Goal: Task Accomplishment & Management: Use online tool/utility

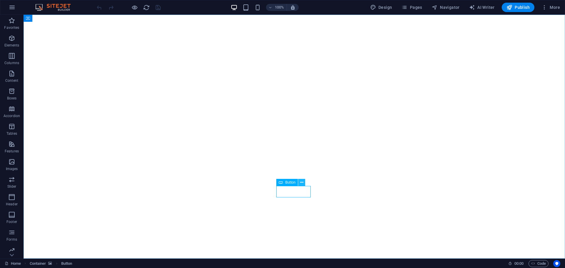
click at [300, 180] on icon at bounding box center [301, 183] width 3 height 6
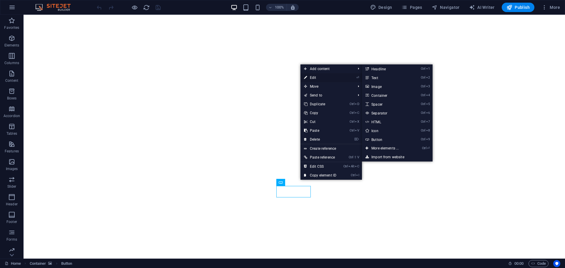
click at [325, 76] on link "⏎ Edit" at bounding box center [320, 77] width 39 height 9
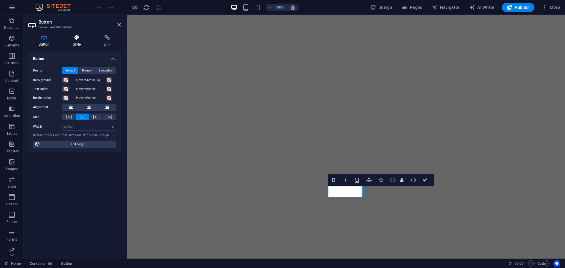
click at [81, 40] on icon at bounding box center [76, 38] width 29 height 6
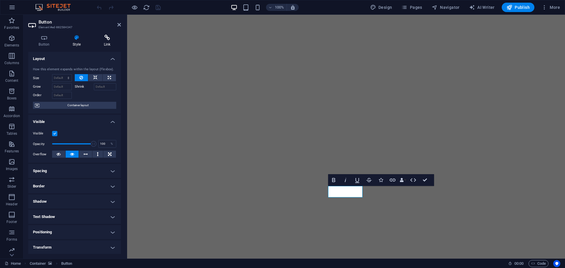
click at [100, 40] on icon at bounding box center [107, 38] width 28 height 6
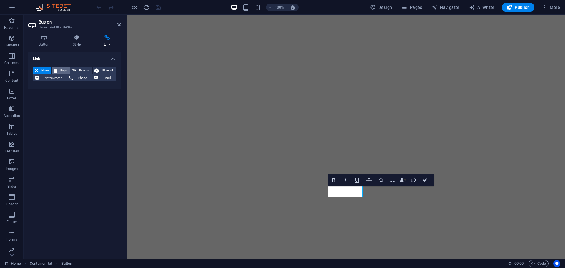
click at [68, 68] on button "Page" at bounding box center [61, 70] width 18 height 7
select select
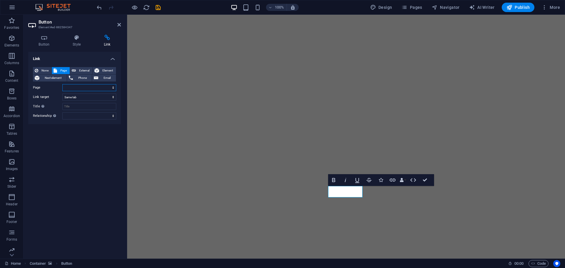
click at [75, 85] on select "Home" at bounding box center [89, 87] width 54 height 7
click at [77, 87] on select "Home" at bounding box center [89, 87] width 54 height 7
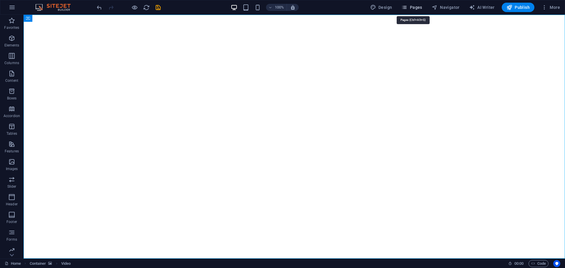
click at [418, 5] on span "Pages" at bounding box center [412, 7] width 21 height 6
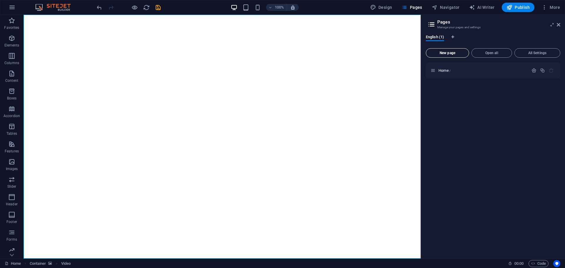
click at [451, 49] on button "New page" at bounding box center [447, 52] width 43 height 9
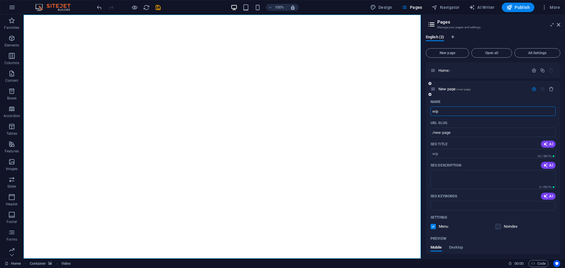
type input "wip"
type input "/wip"
type input "wip"
click at [552, 23] on icon at bounding box center [552, 24] width 0 height 5
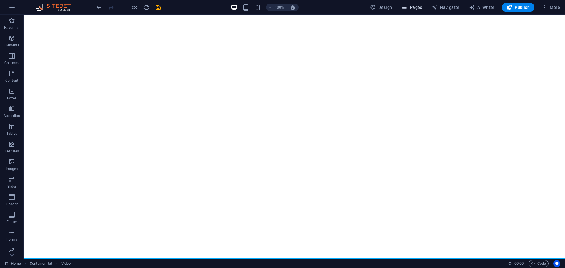
click at [411, 8] on span "Pages" at bounding box center [412, 7] width 21 height 6
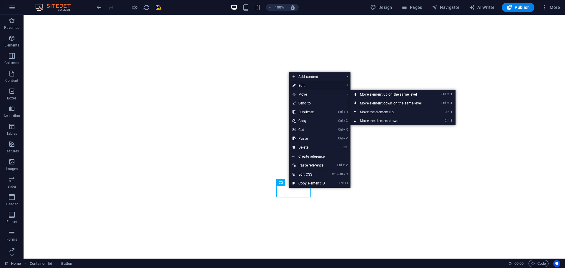
drag, startPoint x: 310, startPoint y: 86, endPoint x: 9, endPoint y: 59, distance: 302.4
click at [310, 86] on link "⏎ Edit" at bounding box center [308, 85] width 39 height 9
select select
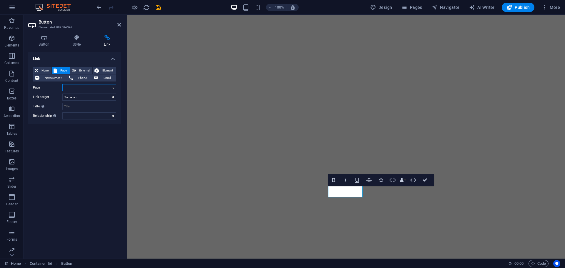
click at [75, 86] on select "Home wip" at bounding box center [89, 87] width 54 height 7
select select "1"
click at [62, 84] on select "Home wip" at bounding box center [89, 87] width 54 height 7
click at [83, 94] on select "New tab Same tab Overlay" at bounding box center [89, 97] width 54 height 7
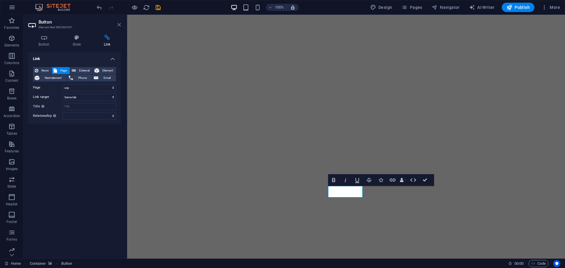
click at [120, 23] on icon at bounding box center [119, 24] width 4 height 5
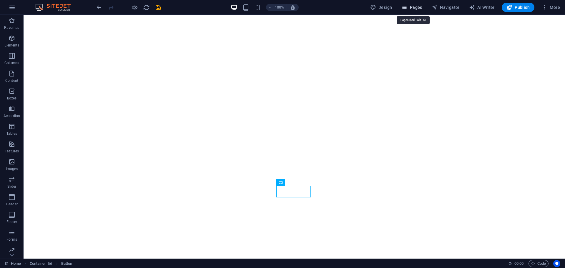
click at [416, 5] on span "Pages" at bounding box center [412, 7] width 21 height 6
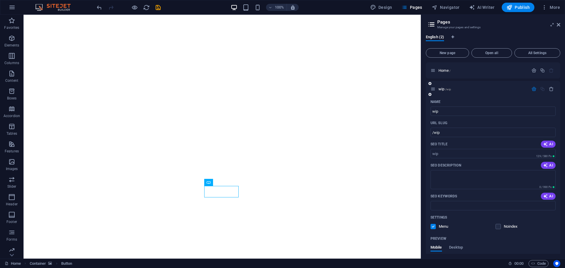
click at [532, 88] on icon "button" at bounding box center [534, 89] width 5 height 5
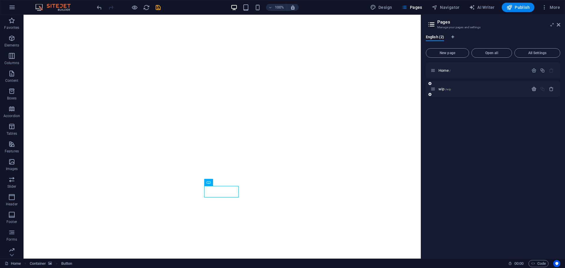
click at [532, 88] on icon "button" at bounding box center [534, 89] width 5 height 5
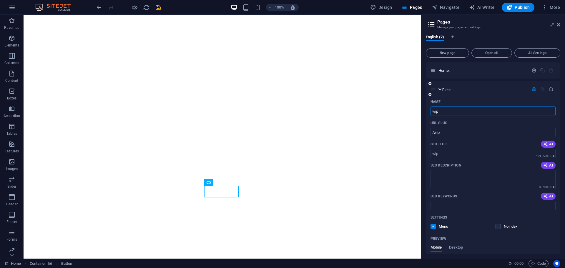
click at [532, 89] on icon "button" at bounding box center [534, 89] width 5 height 5
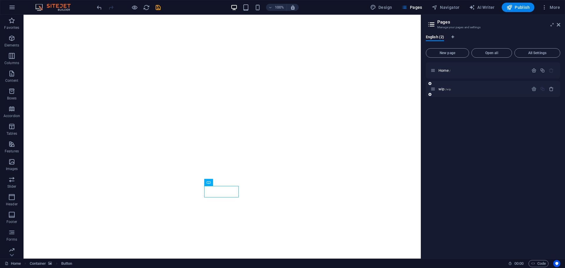
click at [429, 89] on div "wip /wip" at bounding box center [493, 89] width 135 height 16
click at [433, 90] on icon at bounding box center [433, 89] width 5 height 5
click at [435, 90] on icon at bounding box center [433, 89] width 5 height 5
click at [441, 92] on div "wip /wip" at bounding box center [480, 89] width 98 height 7
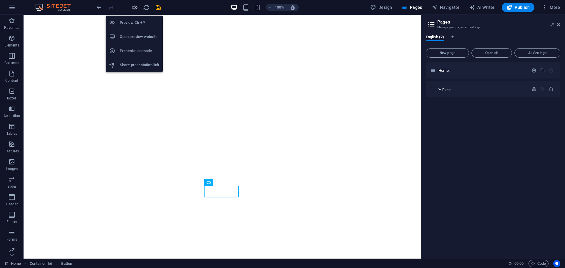
click at [134, 9] on icon "button" at bounding box center [134, 7] width 7 height 7
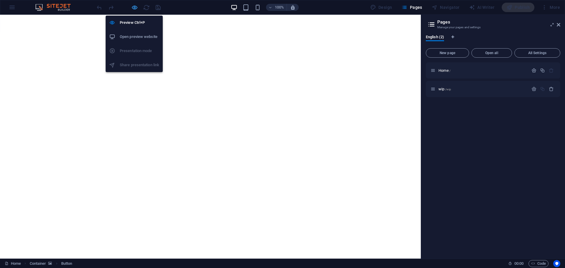
click at [135, 6] on icon "button" at bounding box center [134, 7] width 7 height 7
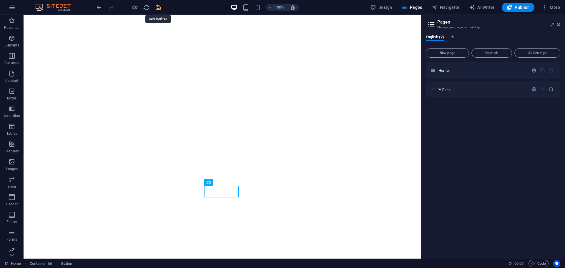
click at [158, 9] on icon "save" at bounding box center [158, 7] width 7 height 7
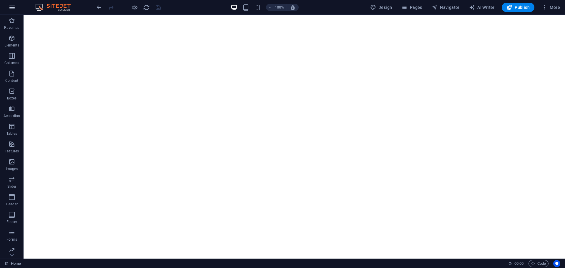
click at [14, 5] on icon "button" at bounding box center [12, 7] width 7 height 7
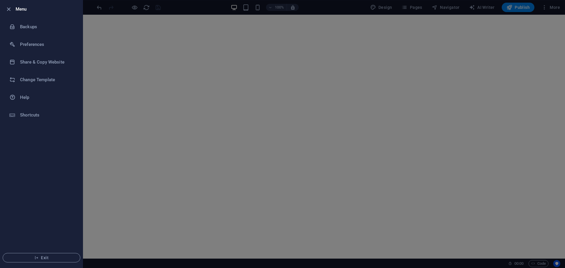
click at [135, 26] on div at bounding box center [282, 134] width 565 height 268
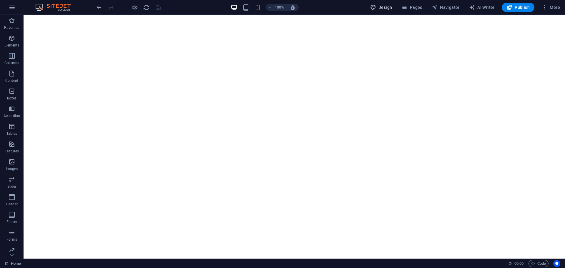
click at [385, 7] on span "Design" at bounding box center [381, 7] width 22 height 6
select select "px"
select select "400"
select select "px"
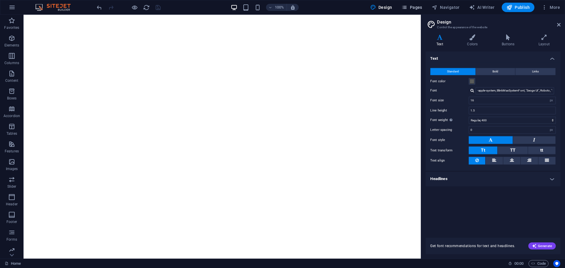
click at [418, 7] on span "Pages" at bounding box center [412, 7] width 21 height 6
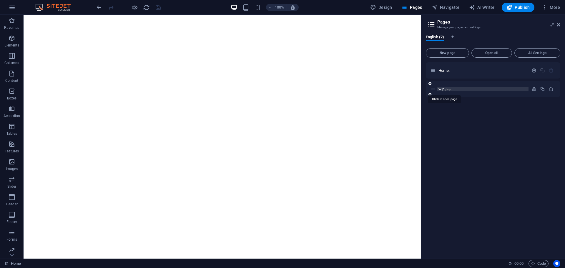
click at [451, 88] on span "/wip" at bounding box center [448, 89] width 6 height 3
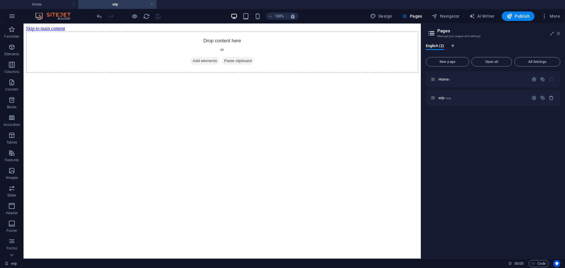
click at [558, 34] on icon at bounding box center [559, 33] width 4 height 5
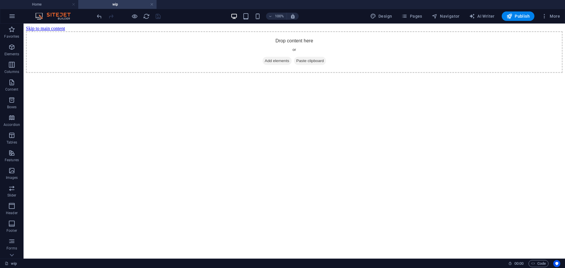
click at [241, 75] on html "Skip to main content Drop content here or Add elements Paste clipboard" at bounding box center [295, 50] width 542 height 52
click at [258, 64] on div "Drop content here or Add elements Paste clipboard" at bounding box center [294, 52] width 537 height 42
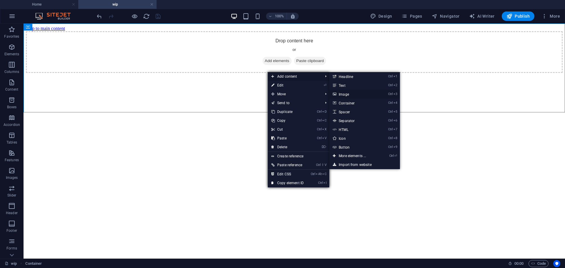
click at [353, 92] on link "Ctrl 3 Image" at bounding box center [353, 94] width 49 height 9
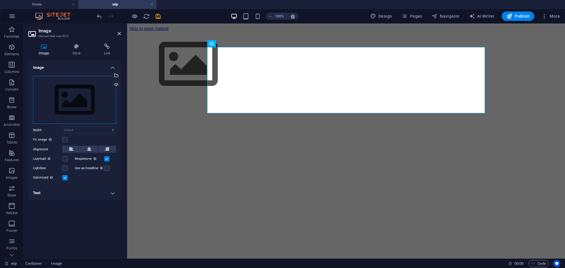
click at [71, 85] on div "Drag files here, click to choose files or select files from Files or our free s…" at bounding box center [74, 100] width 83 height 48
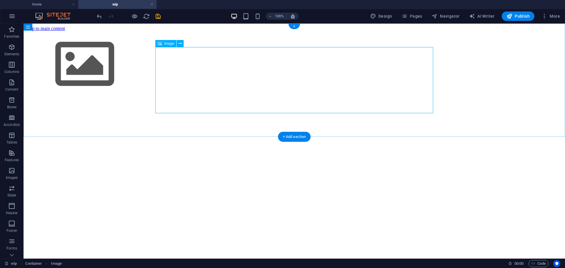
click at [180, 72] on figure at bounding box center [294, 64] width 537 height 67
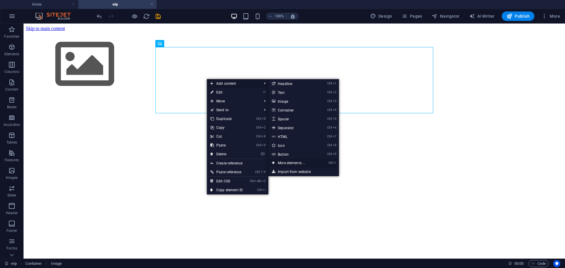
click at [300, 162] on link "Ctrl ⏎ More elements ..." at bounding box center [293, 163] width 49 height 9
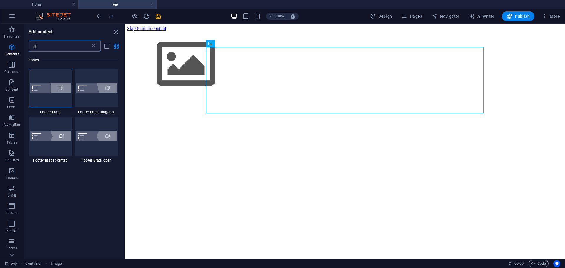
type input "gif"
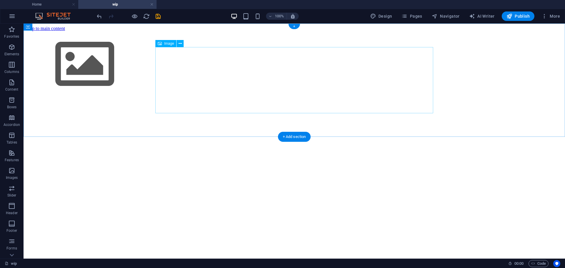
click at [223, 84] on figure at bounding box center [294, 64] width 537 height 67
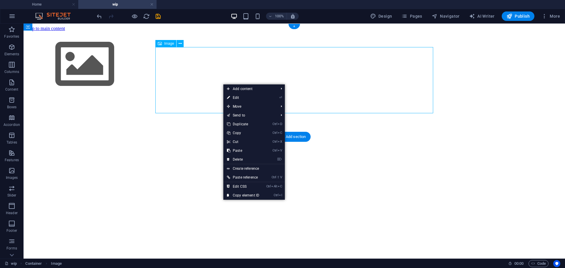
click at [218, 82] on figure at bounding box center [294, 64] width 537 height 67
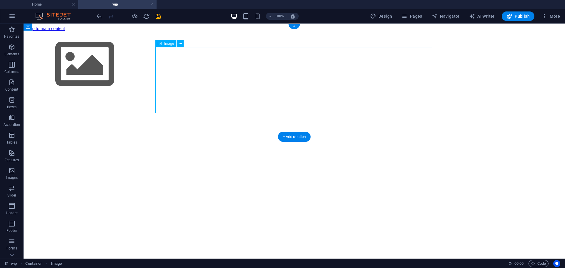
click at [218, 82] on figure at bounding box center [294, 64] width 537 height 67
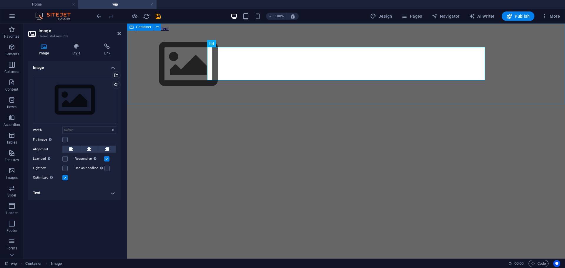
click at [218, 82] on div at bounding box center [346, 64] width 433 height 67
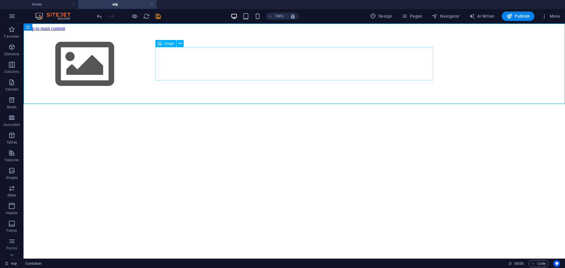
click at [206, 64] on figure at bounding box center [294, 64] width 537 height 67
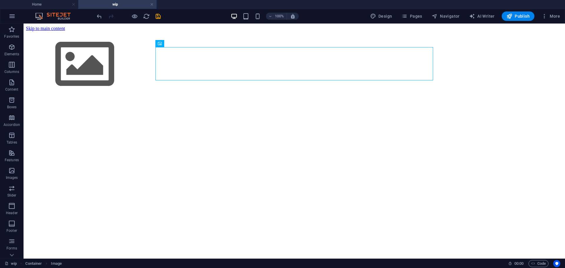
click at [244, 101] on html "Skip to main content" at bounding box center [295, 62] width 542 height 77
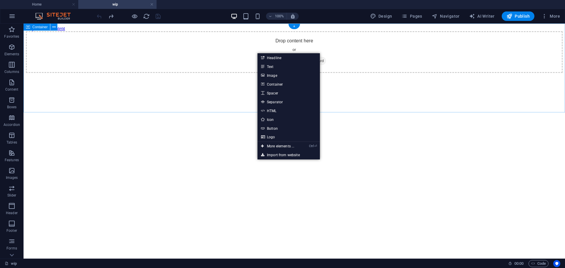
click at [231, 73] on div "Drop content here or Add elements Paste clipboard" at bounding box center [294, 52] width 537 height 42
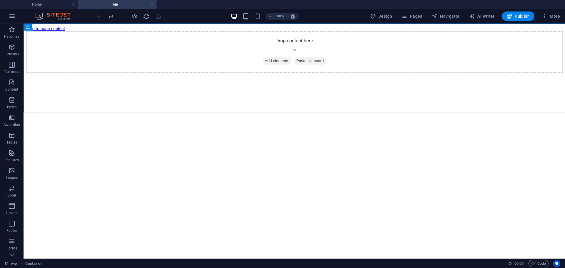
click at [198, 75] on html "Skip to main content Drop content here or Add elements Paste clipboard" at bounding box center [295, 50] width 542 height 52
click at [273, 65] on span "Add elements" at bounding box center [277, 61] width 29 height 8
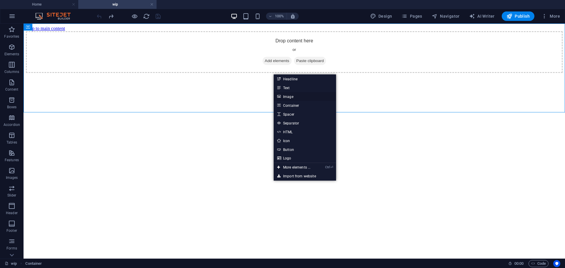
click at [286, 97] on link "Image" at bounding box center [305, 96] width 62 height 9
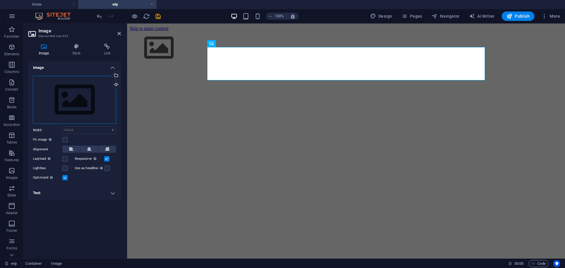
click at [72, 95] on div "Drag files here, click to choose files or select files from Files or our free s…" at bounding box center [74, 100] width 83 height 48
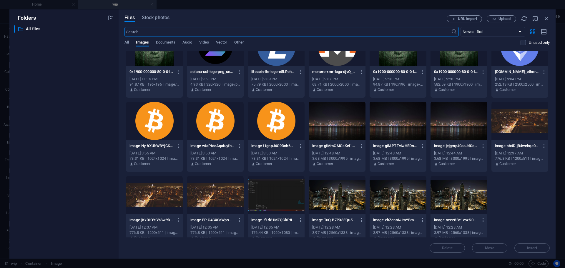
scroll to position [33, 0]
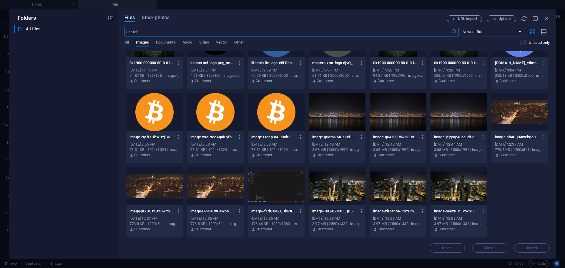
click at [398, 190] on div at bounding box center [398, 186] width 57 height 38
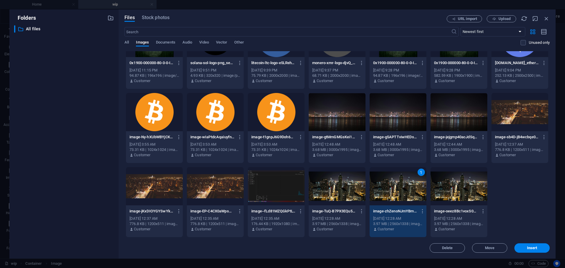
click at [398, 190] on div "1" at bounding box center [398, 186] width 57 height 38
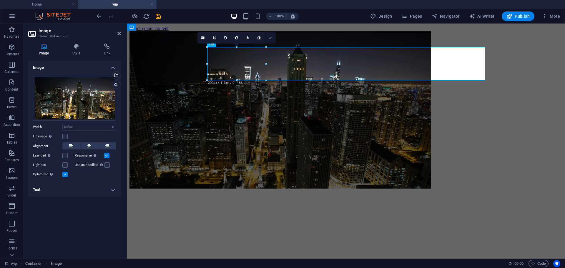
click at [274, 38] on link at bounding box center [270, 37] width 11 height 11
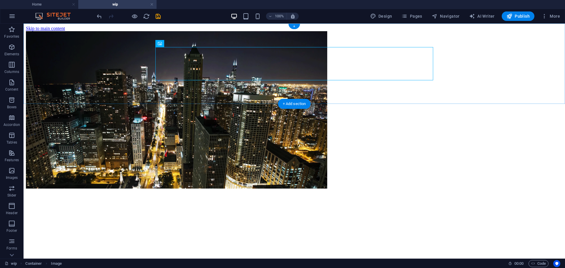
click at [274, 31] on div at bounding box center [294, 110] width 537 height 159
click at [218, 158] on html "Skip to main content" at bounding box center [295, 108] width 542 height 169
click at [216, 53] on figure at bounding box center [294, 110] width 537 height 159
click at [216, 57] on figure at bounding box center [294, 110] width 537 height 159
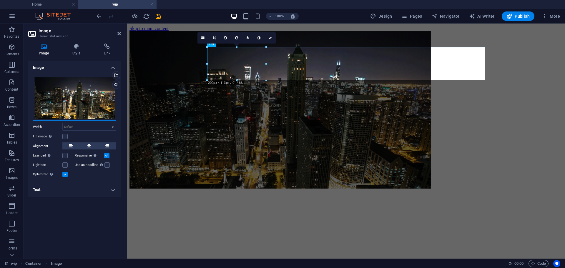
click at [60, 106] on div "Drag files here, click to choose files or select files from Files or our free s…" at bounding box center [74, 98] width 83 height 45
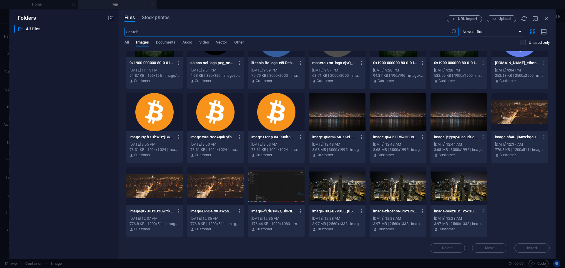
click at [467, 195] on div at bounding box center [459, 186] width 57 height 38
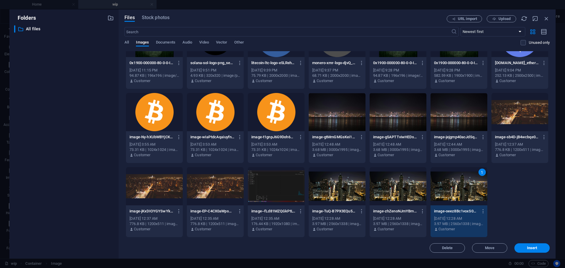
click at [467, 195] on div "1" at bounding box center [459, 186] width 57 height 38
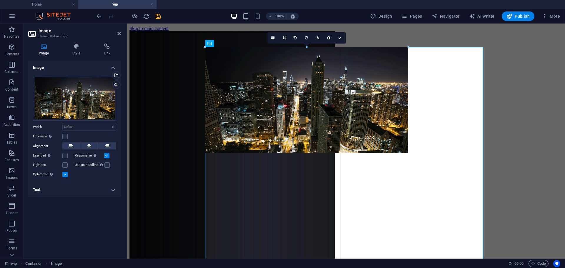
drag, startPoint x: 485, startPoint y: 193, endPoint x: 281, endPoint y: 88, distance: 229.1
type input "683"
select select "px"
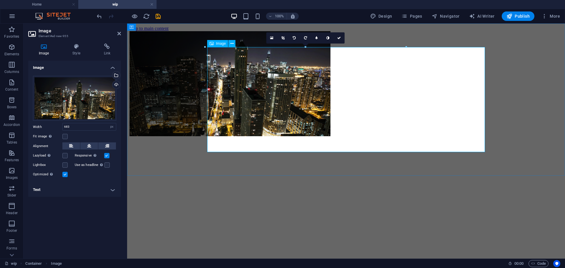
select select "DISABLED_OPTION_VALUE"
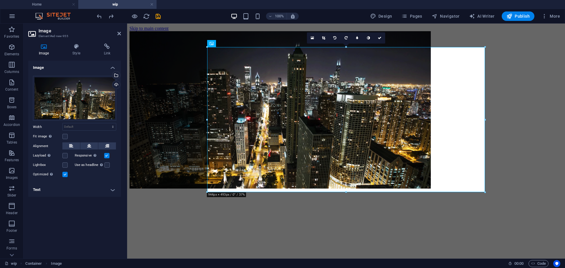
click at [68, 135] on div "Fit image Automatically fit image to a fixed width and height" at bounding box center [74, 136] width 83 height 7
click at [64, 135] on label at bounding box center [64, 136] width 5 height 5
click at [0, 0] on input "Fit image Automatically fit image to a fixed width and height" at bounding box center [0, 0] width 0 height 0
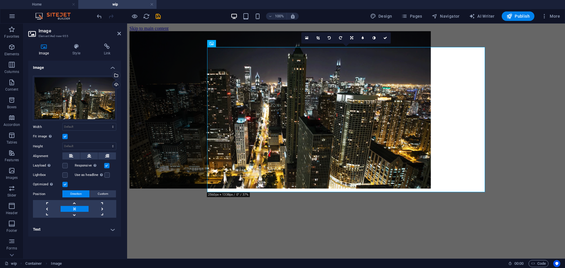
click at [64, 135] on label at bounding box center [64, 136] width 5 height 5
click at [0, 0] on input "Fit image Automatically fit image to a fixed width and height" at bounding box center [0, 0] width 0 height 0
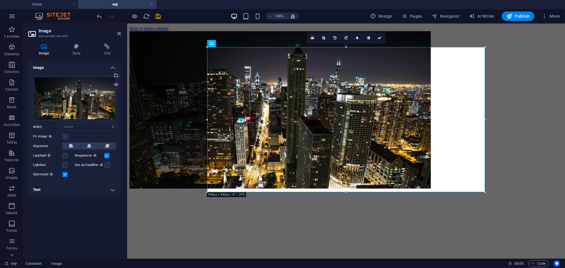
click at [64, 135] on label at bounding box center [64, 136] width 5 height 5
click at [0, 0] on input "Fit image Automatically fit image to a fixed width and height" at bounding box center [0, 0] width 0 height 0
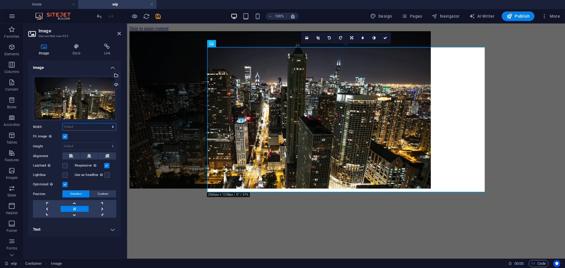
click at [77, 124] on select "Default auto px rem % em vh vw" at bounding box center [89, 126] width 53 height 7
click at [82, 124] on select "Default auto px rem % em vh vw" at bounding box center [89, 126] width 53 height 7
click at [99, 194] on span "Custom" at bounding box center [103, 193] width 11 height 7
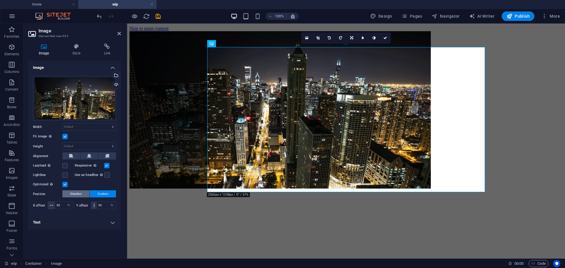
click at [82, 194] on button "Direction" at bounding box center [75, 193] width 27 height 7
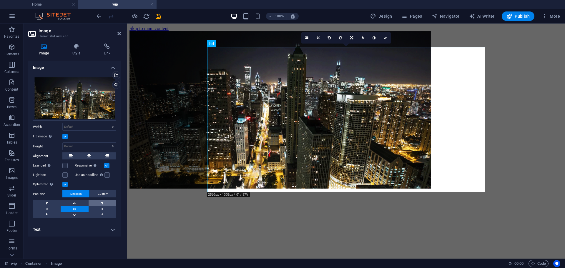
click at [100, 201] on link at bounding box center [103, 203] width 28 height 6
click at [85, 204] on link at bounding box center [75, 203] width 28 height 6
click at [388, 40] on link at bounding box center [385, 37] width 11 height 11
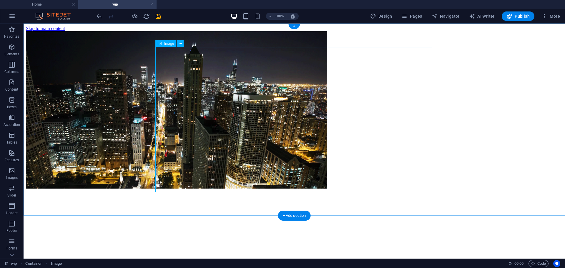
click at [357, 105] on figure at bounding box center [294, 110] width 537 height 159
click at [430, 164] on figure at bounding box center [294, 110] width 537 height 159
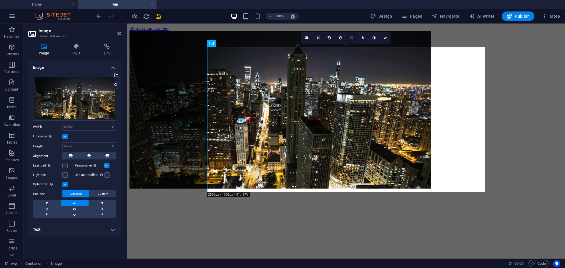
click at [350, 37] on icon at bounding box center [351, 38] width 3 height 4
click at [349, 32] on link at bounding box center [351, 26] width 11 height 11
click at [64, 138] on label at bounding box center [64, 136] width 5 height 5
click at [0, 0] on input "Fit image Automatically fit image to a fixed width and height" at bounding box center [0, 0] width 0 height 0
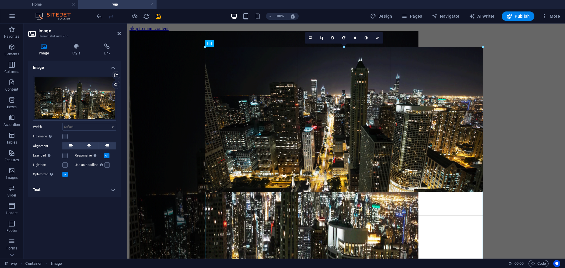
drag, startPoint x: 208, startPoint y: 48, endPoint x: 69, endPoint y: 24, distance: 140.4
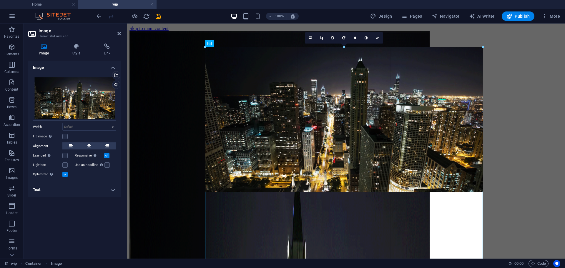
drag, startPoint x: 207, startPoint y: 119, endPoint x: 58, endPoint y: 94, distance: 151.7
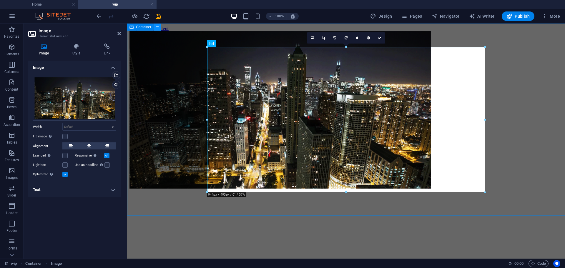
click at [157, 26] on icon at bounding box center [157, 27] width 3 height 6
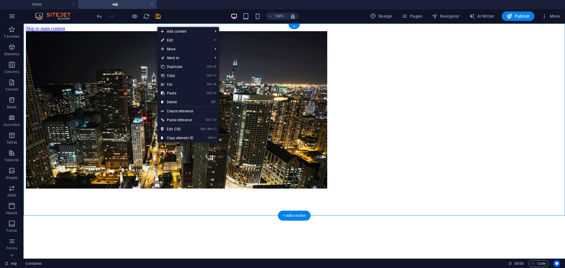
click at [116, 96] on div at bounding box center [294, 110] width 537 height 159
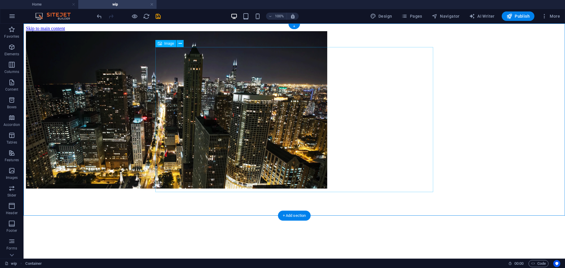
click at [198, 88] on figure at bounding box center [294, 110] width 537 height 159
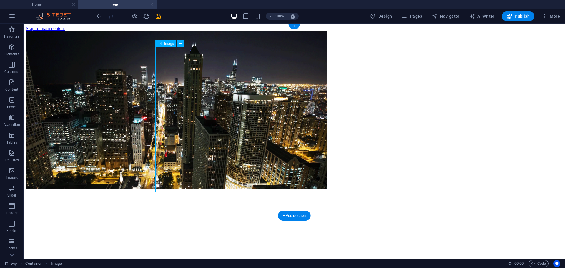
click at [198, 88] on figure at bounding box center [294, 110] width 537 height 159
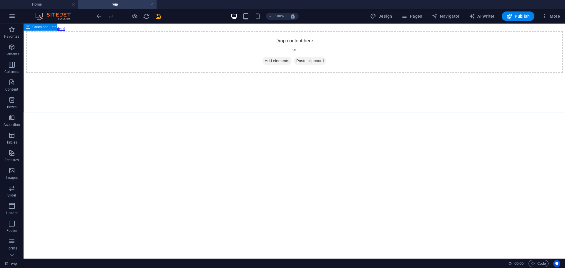
click at [44, 30] on div "Container" at bounding box center [37, 27] width 26 height 7
click at [44, 29] on span "Container" at bounding box center [39, 27] width 15 height 4
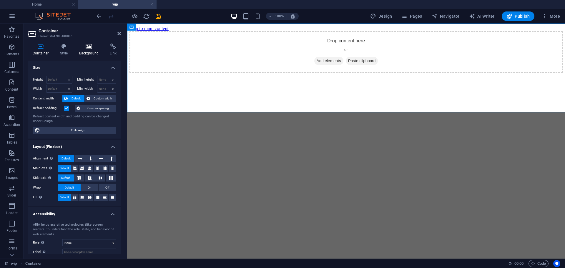
click at [93, 49] on icon at bounding box center [89, 47] width 29 height 6
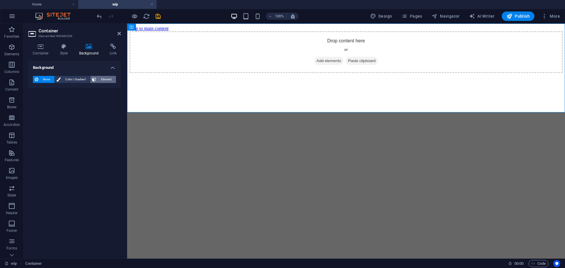
click at [99, 76] on span "Element" at bounding box center [106, 79] width 16 height 7
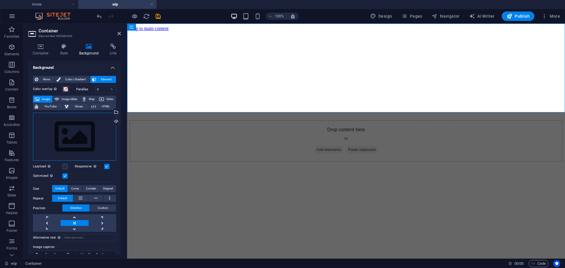
click at [72, 133] on div "Drag files here, click to choose files or select files from Files or our free s…" at bounding box center [74, 137] width 83 height 48
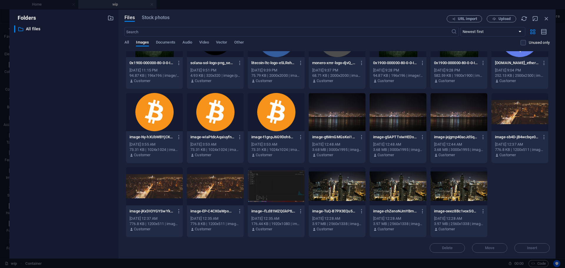
click at [343, 118] on div at bounding box center [337, 112] width 57 height 38
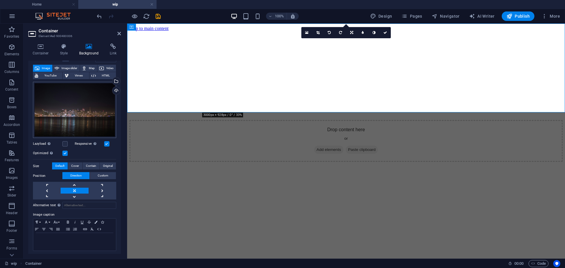
scroll to position [32, 0]
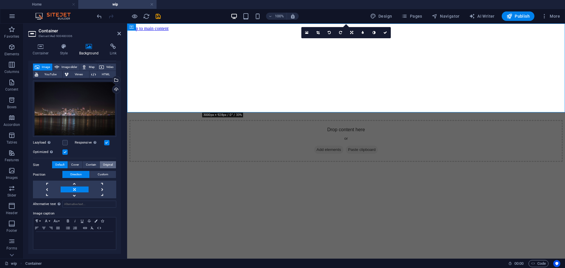
click at [105, 165] on span "Original" at bounding box center [108, 164] width 10 height 7
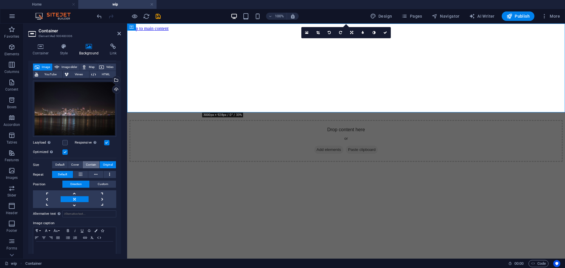
click at [90, 162] on span "Contain" at bounding box center [91, 164] width 10 height 7
click at [70, 161] on button "Cover" at bounding box center [75, 164] width 14 height 7
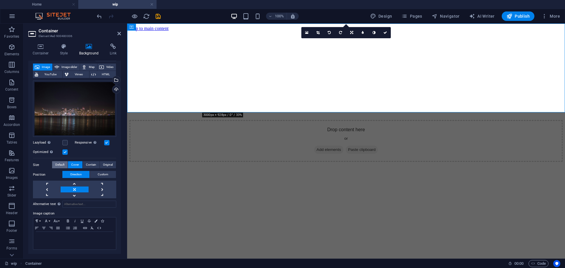
click at [62, 162] on span "Default" at bounding box center [59, 164] width 9 height 7
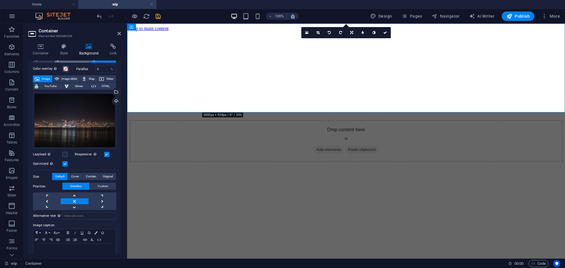
scroll to position [0, 0]
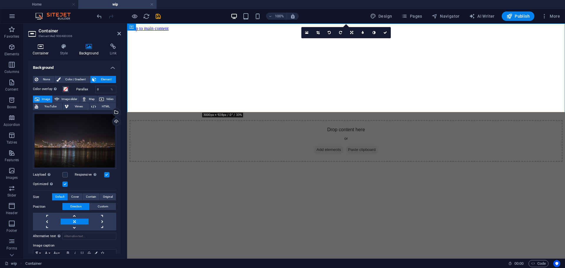
click at [42, 50] on h4 "Container" at bounding box center [41, 50] width 27 height 12
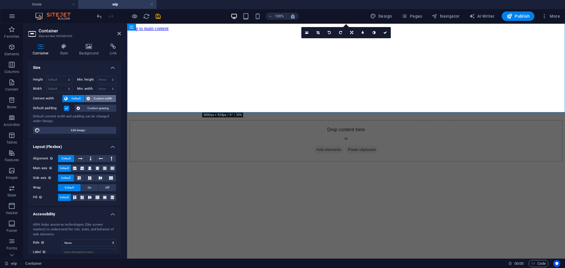
click at [92, 98] on span "Custom width" at bounding box center [103, 98] width 23 height 7
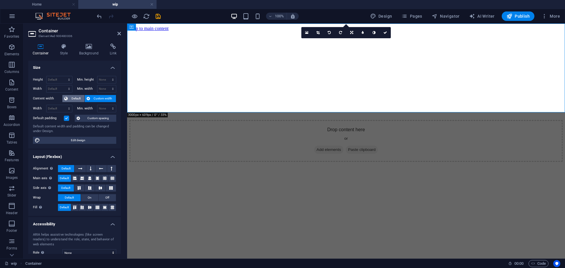
click at [75, 98] on span "Default" at bounding box center [75, 98] width 13 height 7
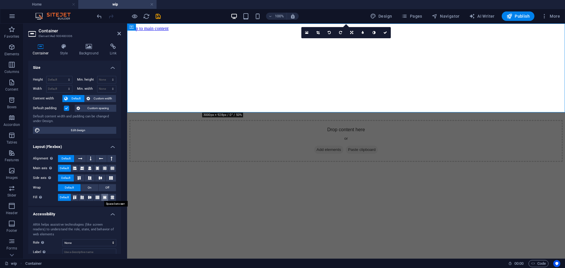
click at [105, 197] on icon at bounding box center [104, 198] width 7 height 4
click at [95, 196] on button at bounding box center [97, 197] width 7 height 7
click at [110, 196] on icon at bounding box center [112, 198] width 7 height 4
click at [64, 194] on span "Default" at bounding box center [64, 197] width 9 height 7
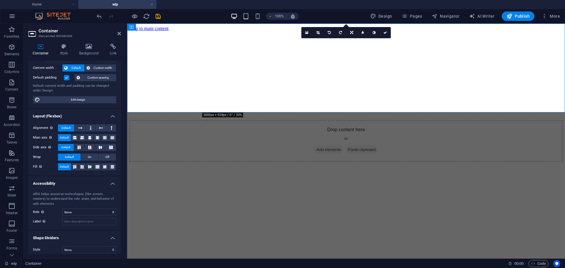
scroll to position [35, 0]
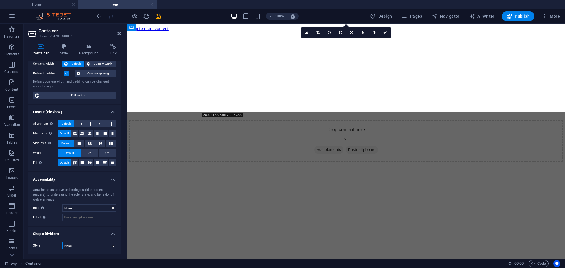
click at [85, 247] on select "None Triangle Square Diagonal Polygon 1 Polygon 2 Zigzag Multiple Zigzags Waves…" at bounding box center [89, 245] width 54 height 7
click at [47, 240] on div "Style None Triangle Square Diagonal Polygon 1 Polygon 2 Zigzag Multiple Zigzags…" at bounding box center [74, 246] width 93 height 16
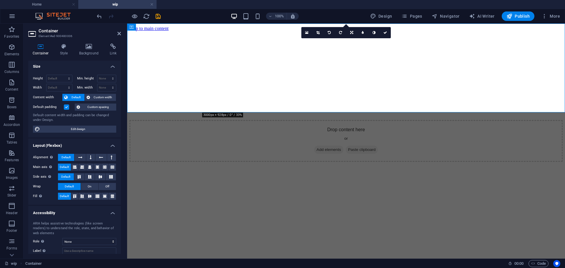
scroll to position [0, 0]
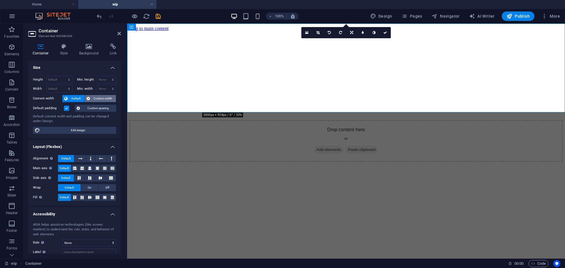
click at [92, 100] on span "Custom width" at bounding box center [103, 98] width 23 height 7
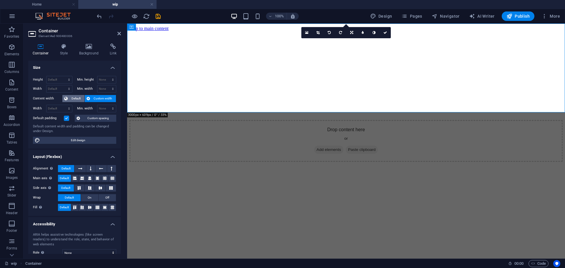
click at [70, 99] on span "Default" at bounding box center [75, 98] width 13 height 7
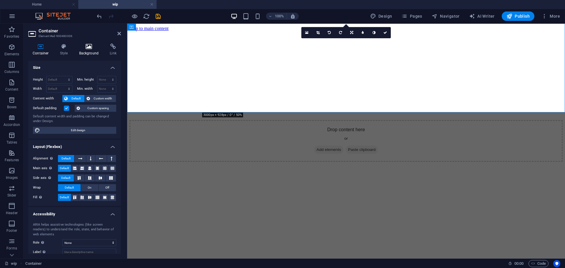
click at [85, 48] on icon at bounding box center [89, 47] width 29 height 6
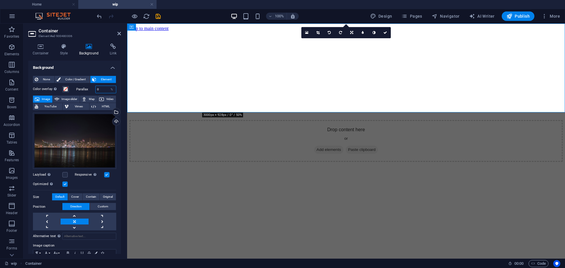
click at [102, 90] on input "0" at bounding box center [106, 89] width 21 height 7
click at [112, 88] on div "%" at bounding box center [112, 89] width 8 height 7
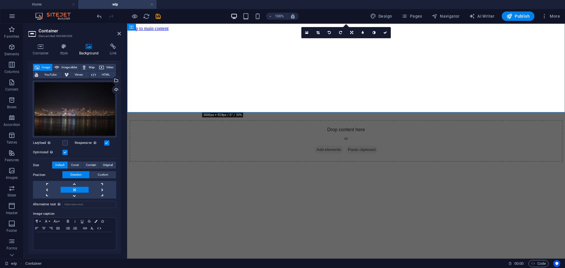
scroll to position [32, 0]
click at [75, 163] on span "Cover" at bounding box center [75, 164] width 8 height 7
click at [90, 163] on span "Contain" at bounding box center [91, 164] width 10 height 7
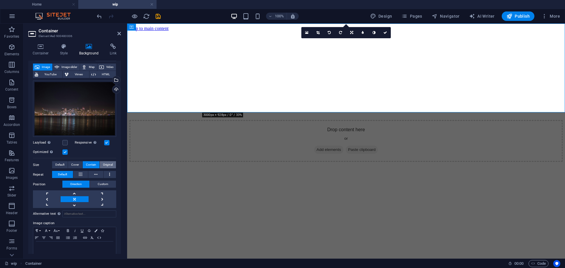
click at [108, 162] on span "Original" at bounding box center [108, 164] width 10 height 7
click at [57, 166] on span "Default" at bounding box center [59, 164] width 9 height 7
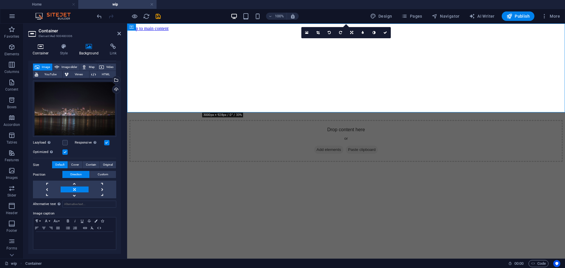
click at [45, 50] on h4 "Container" at bounding box center [41, 50] width 27 height 12
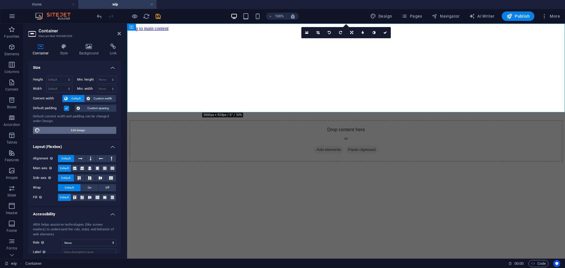
click at [56, 132] on span "Edit design" at bounding box center [78, 130] width 73 height 7
select select "rem"
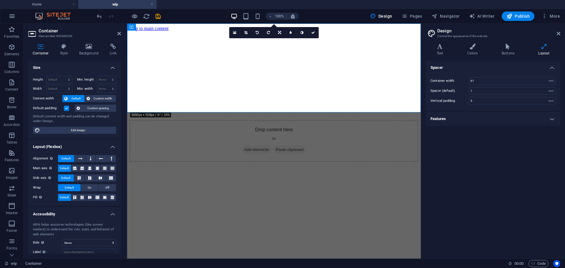
click at [560, 29] on h2 "Design" at bounding box center [499, 30] width 123 height 5
drag, startPoint x: 557, startPoint y: 31, endPoint x: 430, endPoint y: 8, distance: 129.3
click at [557, 31] on icon at bounding box center [559, 33] width 4 height 5
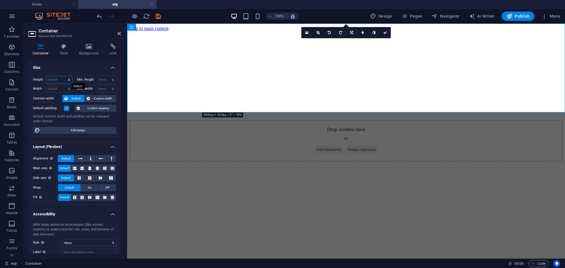
click at [55, 78] on select "Default px rem % vh vw" at bounding box center [60, 79] width 26 height 7
click at [74, 63] on h4 "Size" at bounding box center [74, 66] width 93 height 11
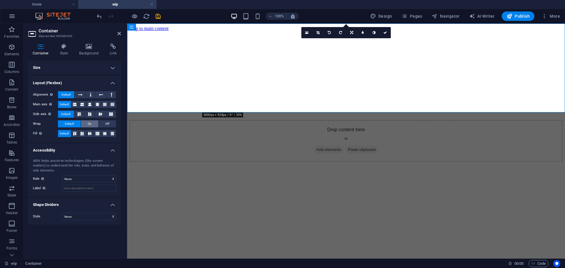
click at [90, 124] on span "On" at bounding box center [90, 123] width 4 height 7
click at [71, 121] on span "Default" at bounding box center [69, 123] width 9 height 7
click at [86, 96] on button at bounding box center [90, 94] width 9 height 7
click at [101, 92] on icon at bounding box center [101, 94] width 4 height 7
click at [107, 94] on button at bounding box center [100, 94] width 11 height 7
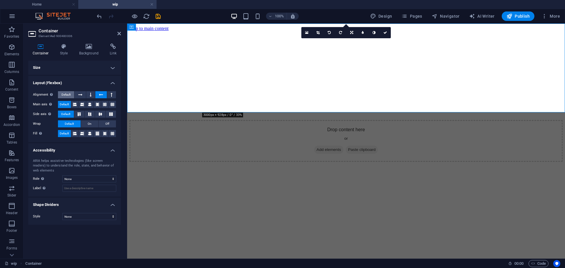
click at [70, 93] on span "Default" at bounding box center [66, 94] width 9 height 7
click at [78, 102] on button at bounding box center [74, 104] width 7 height 7
click at [85, 105] on button at bounding box center [82, 104] width 7 height 7
click at [93, 104] on button at bounding box center [89, 104] width 7 height 7
click at [98, 104] on icon at bounding box center [98, 104] width 4 height 7
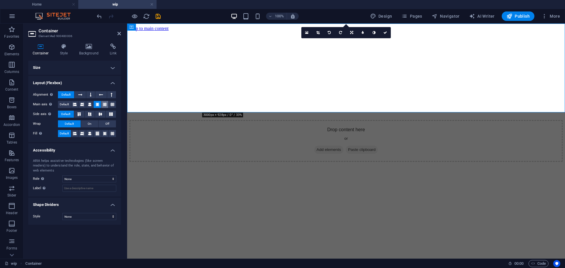
click at [105, 104] on icon at bounding box center [105, 104] width 4 height 7
click at [62, 102] on span "Default" at bounding box center [64, 104] width 9 height 7
click at [81, 112] on button at bounding box center [79, 114] width 10 height 7
click at [94, 116] on button at bounding box center [90, 114] width 10 height 7
click at [67, 114] on span "Default" at bounding box center [65, 114] width 9 height 7
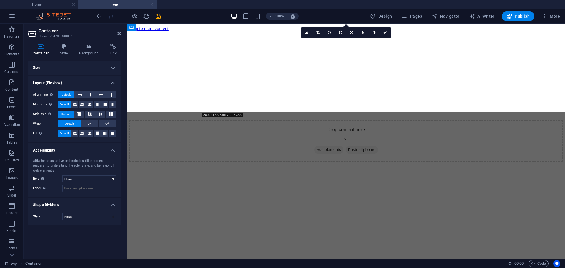
click at [84, 67] on h4 "Size" at bounding box center [74, 68] width 93 height 14
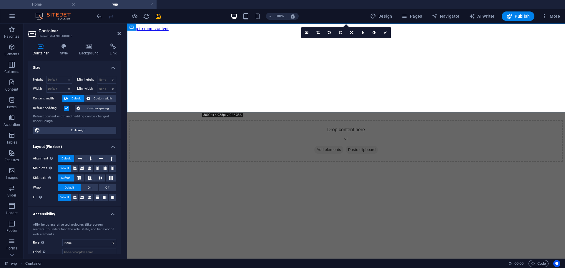
click at [52, 5] on h4 "Home" at bounding box center [39, 4] width 78 height 6
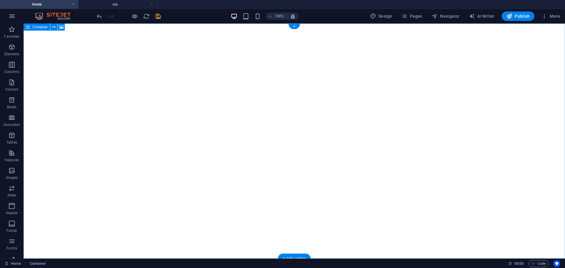
click at [112, 62] on figure at bounding box center [295, 141] width 542 height 235
select select "vh"
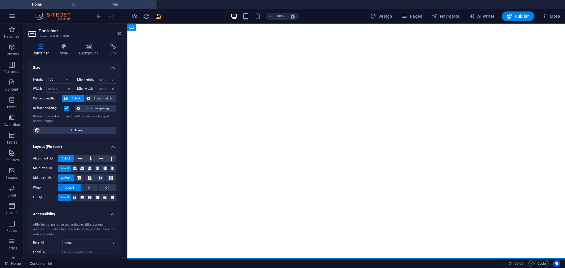
click at [108, 2] on h4 "wip" at bounding box center [117, 4] width 78 height 6
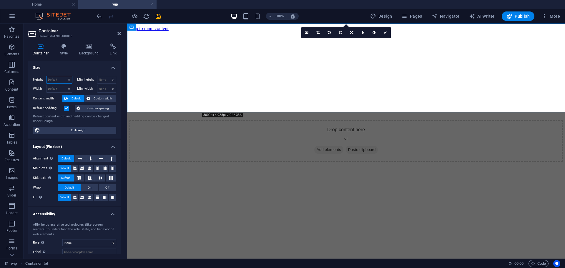
click at [61, 78] on select "Default px rem % vh vw" at bounding box center [60, 79] width 26 height 7
select select "px"
click at [63, 76] on select "Default px rem % vh vw" at bounding box center [60, 79] width 26 height 7
type input "100"
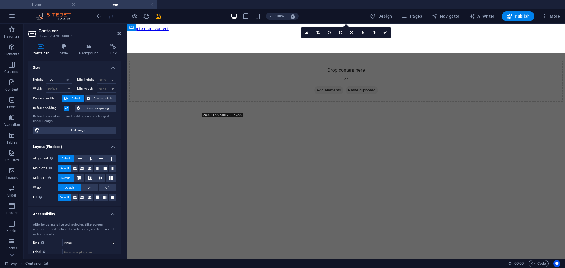
click at [48, 2] on h4 "Home" at bounding box center [39, 4] width 78 height 6
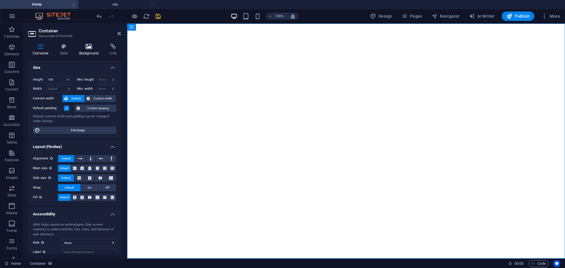
click at [93, 49] on icon at bounding box center [89, 47] width 29 height 6
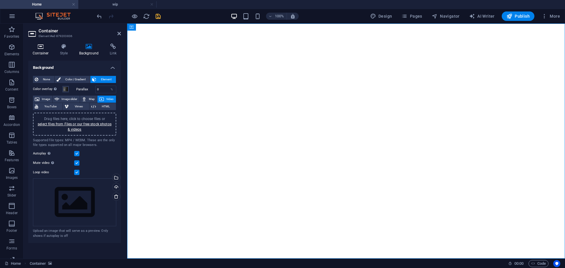
click at [40, 49] on h4 "Container" at bounding box center [41, 50] width 27 height 12
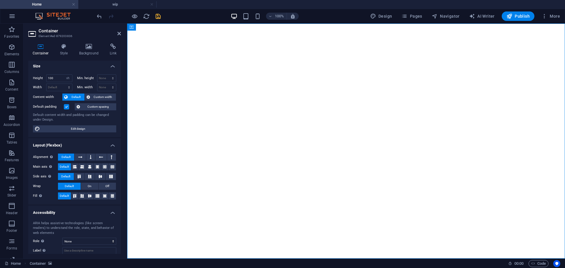
scroll to position [0, 0]
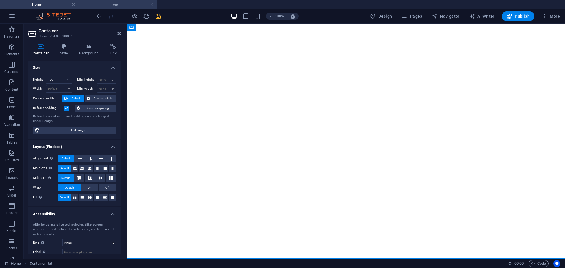
click at [107, 7] on h4 "wip" at bounding box center [117, 4] width 78 height 6
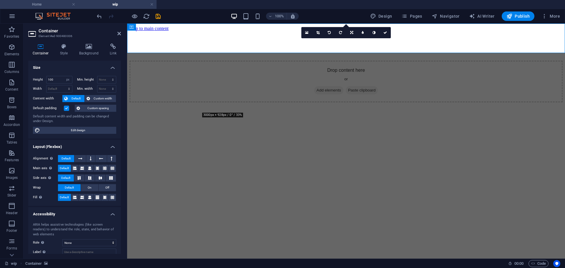
click at [49, 4] on h4 "Home" at bounding box center [39, 4] width 78 height 6
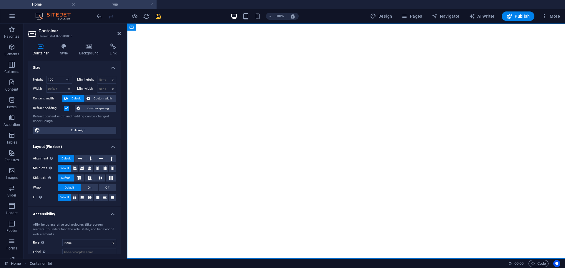
click at [113, 6] on h4 "wip" at bounding box center [117, 4] width 78 height 6
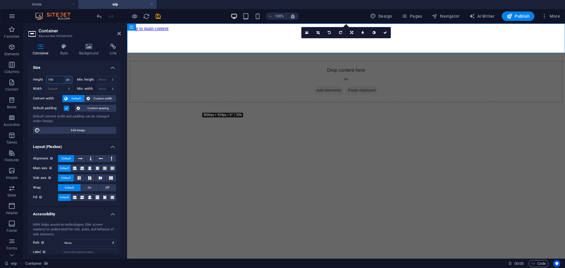
click at [67, 78] on select "Default px rem % vh vw" at bounding box center [68, 79] width 8 height 7
select select "vh"
click at [64, 76] on select "Default px rem % vh vw" at bounding box center [68, 79] width 8 height 7
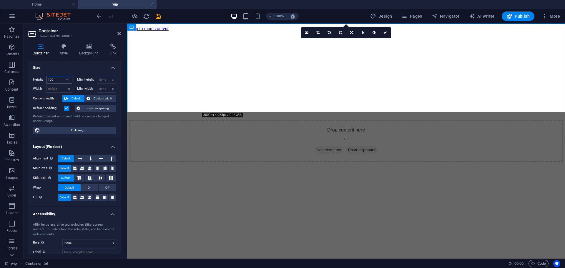
type input "100"
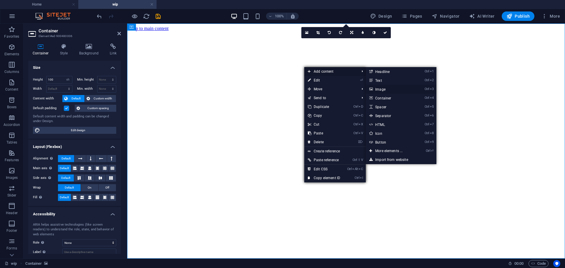
click at [386, 88] on link "Ctrl 3 Image" at bounding box center [390, 89] width 49 height 9
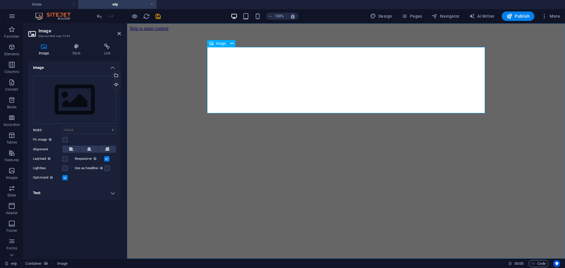
click at [51, 104] on div "Drag files here, click to choose files or select files from Files or our free s…" at bounding box center [74, 100] width 83 height 48
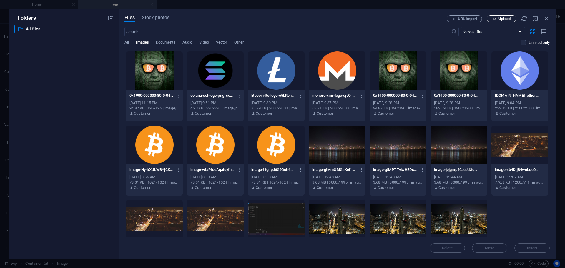
click at [497, 17] on span "Upload" at bounding box center [502, 19] width 24 height 4
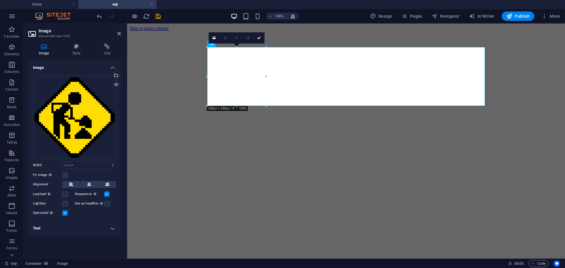
click at [66, 173] on label at bounding box center [64, 175] width 5 height 5
click at [0, 0] on input "Fit image Automatically fit image to a fixed width and height" at bounding box center [0, 0] width 0 height 0
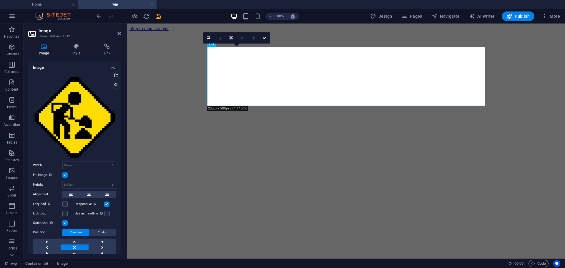
click at [66, 173] on label at bounding box center [64, 175] width 5 height 5
click at [0, 0] on input "Fit image Automatically fit image to a fixed width and height" at bounding box center [0, 0] width 0 height 0
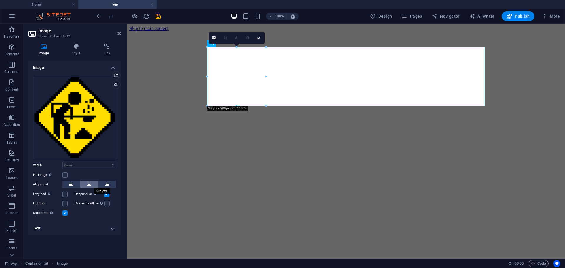
click at [87, 186] on button at bounding box center [89, 184] width 18 height 7
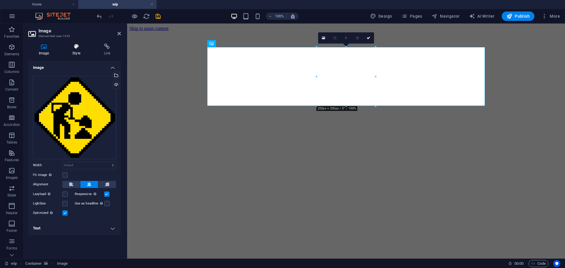
click at [75, 45] on icon at bounding box center [76, 47] width 29 height 6
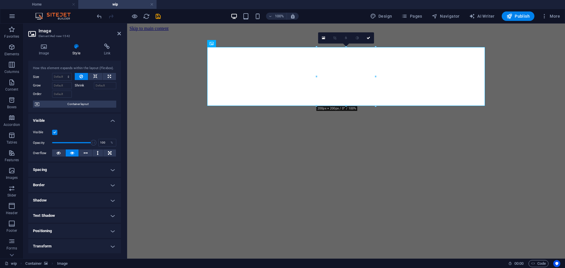
scroll to position [29, 0]
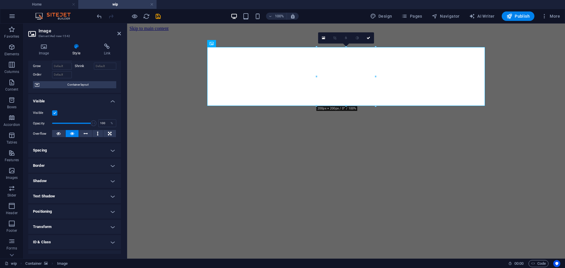
click at [80, 154] on h4 "Spacing" at bounding box center [74, 150] width 93 height 14
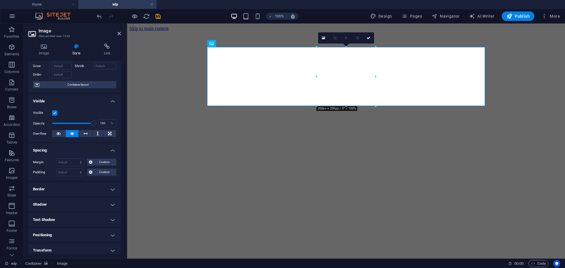
click at [79, 150] on h4 "Spacing" at bounding box center [74, 148] width 93 height 11
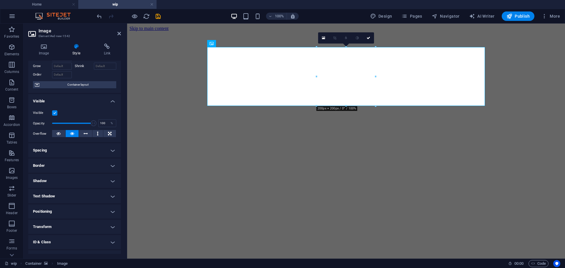
scroll to position [55, 0]
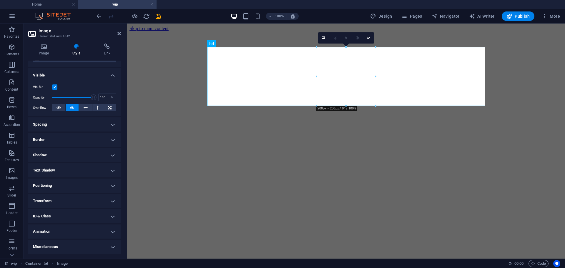
click at [64, 201] on h4 "Transform" at bounding box center [74, 201] width 93 height 14
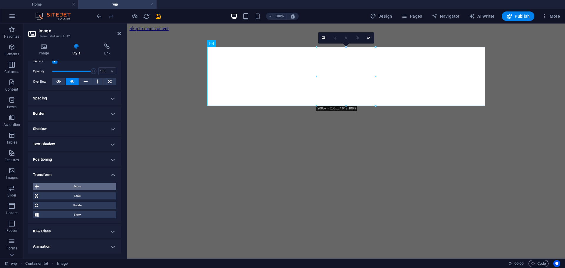
scroll to position [97, 0]
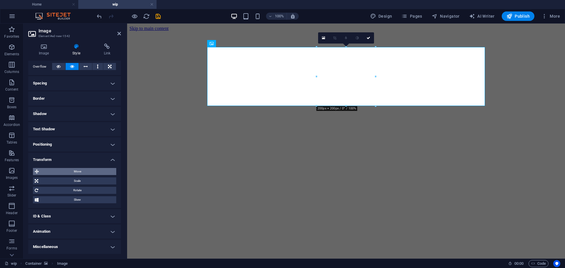
click at [84, 173] on span "Move" at bounding box center [78, 171] width 74 height 7
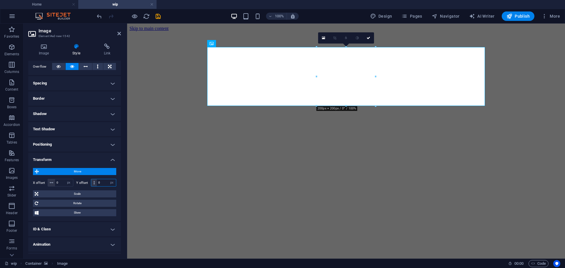
click at [103, 185] on input "0" at bounding box center [106, 182] width 19 height 7
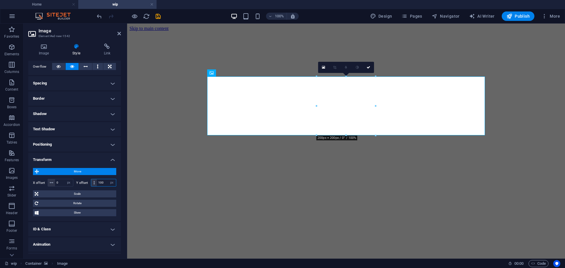
click at [104, 185] on input "100" at bounding box center [106, 182] width 19 height 7
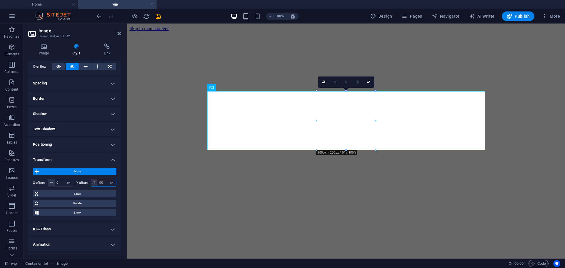
click at [104, 185] on input "150" at bounding box center [106, 182] width 19 height 7
type input "160"
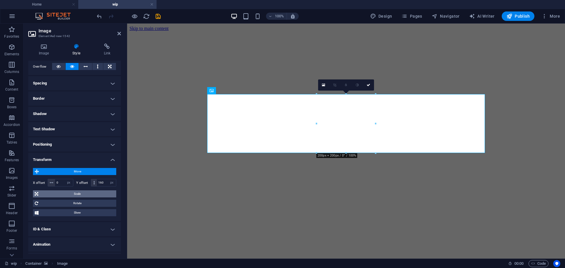
click at [62, 196] on span "Scale" at bounding box center [77, 193] width 74 height 7
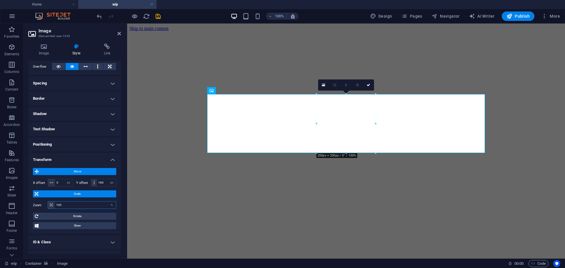
click at [67, 205] on input "100" at bounding box center [85, 205] width 61 height 7
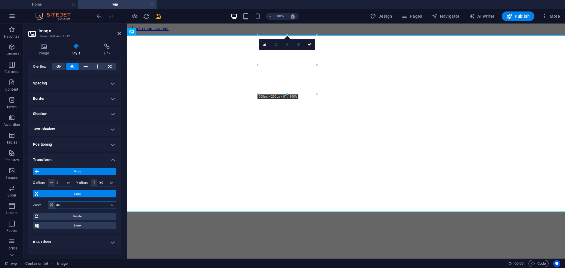
click at [67, 205] on input "300" at bounding box center [85, 205] width 61 height 7
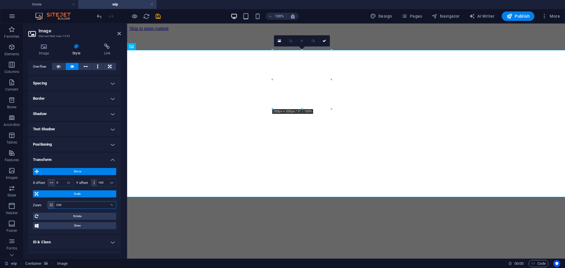
click at [67, 205] on input "250" at bounding box center [85, 205] width 61 height 7
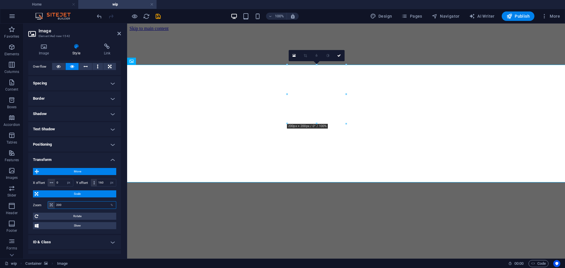
click at [67, 205] on input "200" at bounding box center [85, 205] width 61 height 7
type input "150"
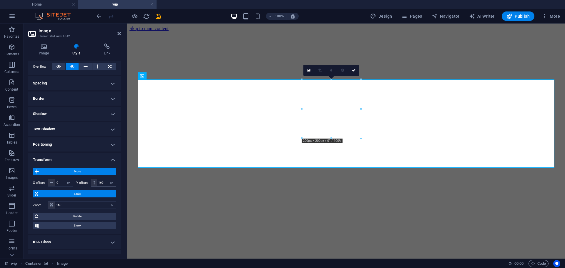
click at [96, 180] on div "160 px rem % em vh vw" at bounding box center [104, 183] width 26 height 8
click at [100, 181] on input "160" at bounding box center [106, 182] width 19 height 7
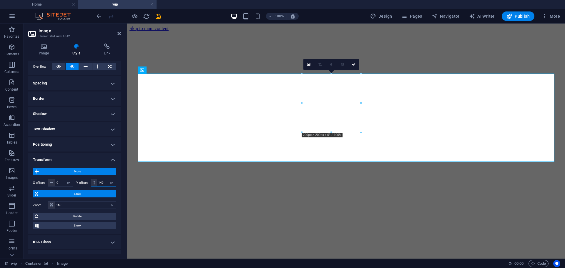
click at [100, 182] on input "140" at bounding box center [106, 182] width 19 height 7
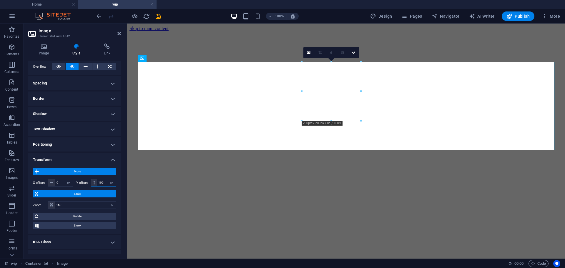
click at [100, 182] on input "100" at bounding box center [106, 182] width 19 height 7
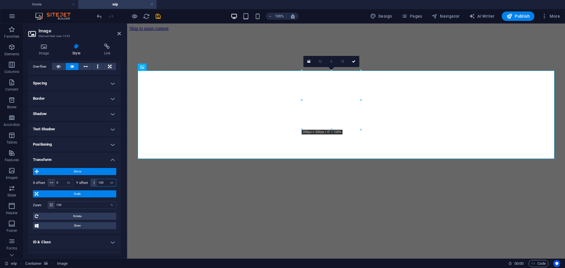
click at [100, 182] on input "130" at bounding box center [106, 182] width 19 height 7
type input "1"
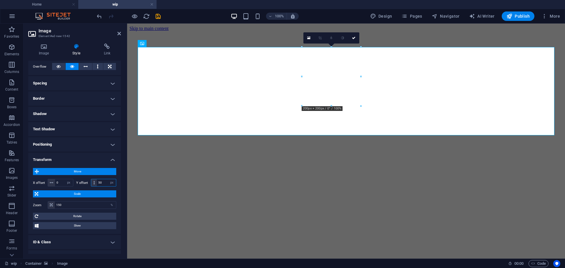
click at [100, 182] on input "50" at bounding box center [106, 182] width 19 height 7
type input "40"
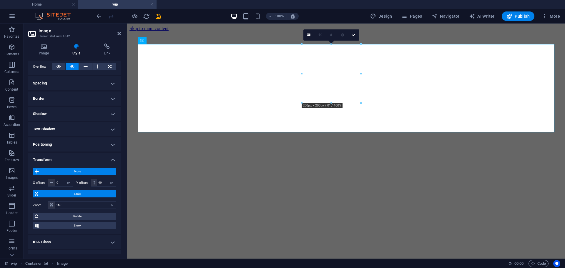
click at [400, 31] on figure at bounding box center [346, 31] width 433 height 0
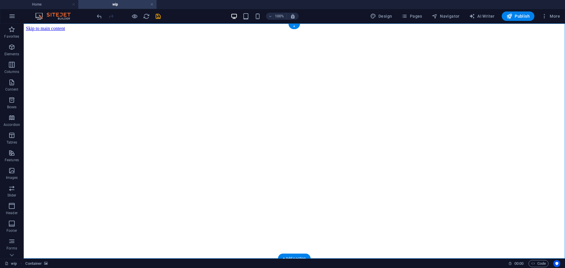
click at [54, 31] on figure at bounding box center [294, 31] width 537 height 0
select select "vh"
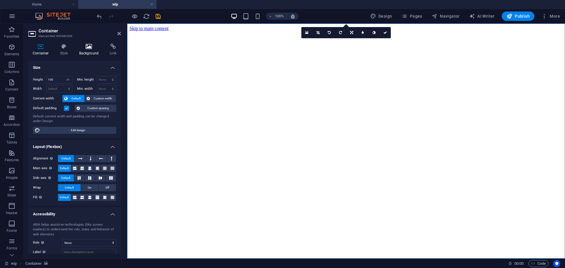
click at [84, 46] on icon at bounding box center [89, 47] width 29 height 6
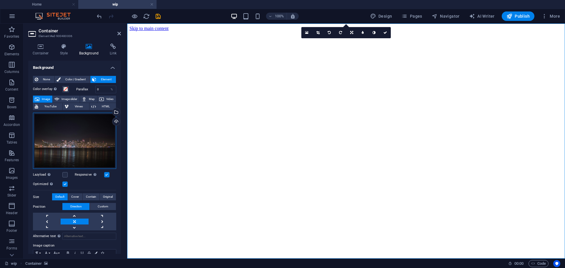
click at [59, 130] on div "Drag files here, click to choose files or select files from Files or our free s…" at bounding box center [74, 141] width 83 height 57
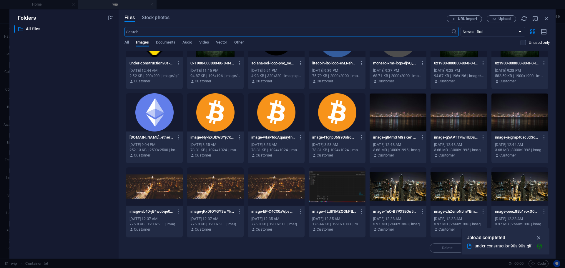
scroll to position [33, 0]
click at [393, 187] on div at bounding box center [398, 186] width 57 height 38
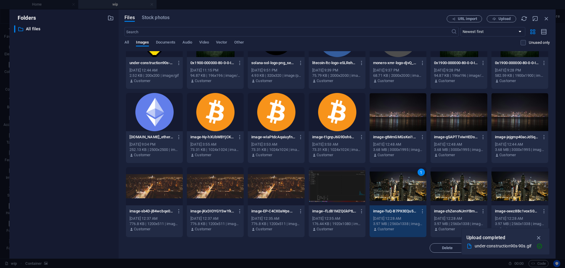
click at [393, 187] on div "1" at bounding box center [398, 186] width 57 height 38
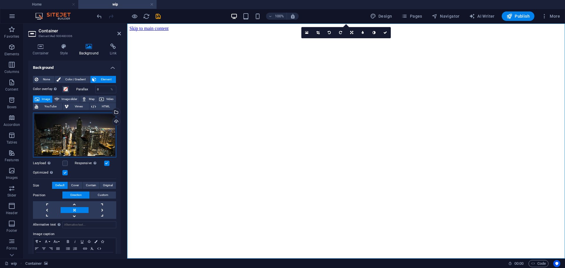
click at [63, 130] on div "Drag files here, click to choose files or select files from Files or our free s…" at bounding box center [74, 135] width 83 height 45
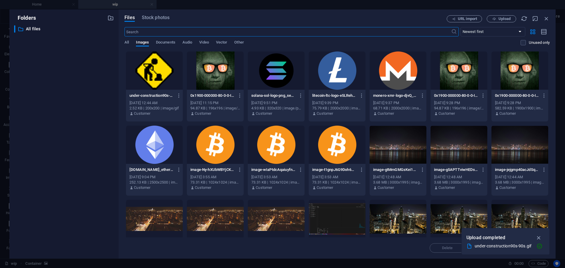
click at [208, 48] on div "All Images Documents Audio Video Vector Other" at bounding box center [323, 45] width 396 height 11
click at [207, 42] on span "Video" at bounding box center [203, 43] width 9 height 8
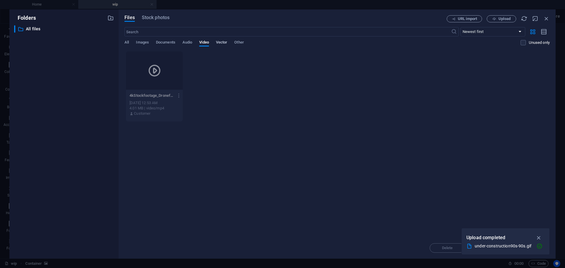
click at [222, 42] on span "Vector" at bounding box center [221, 43] width 11 height 8
click at [196, 41] on div "All Images Documents Audio Video Vector Other" at bounding box center [323, 45] width 396 height 11
click at [182, 41] on div "All Images Documents Audio Video Vector Other" at bounding box center [323, 45] width 396 height 11
click at [189, 42] on span "Audio" at bounding box center [188, 43] width 10 height 8
click at [170, 43] on span "Documents" at bounding box center [165, 43] width 19 height 8
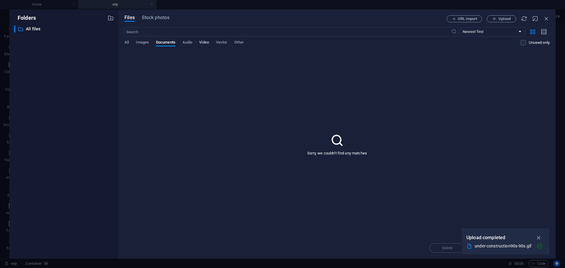
click at [206, 41] on span "Video" at bounding box center [203, 43] width 9 height 8
click at [152, 40] on div "All Images Documents Audio Video Vector Other" at bounding box center [323, 45] width 396 height 11
click at [144, 41] on span "Images" at bounding box center [142, 43] width 13 height 8
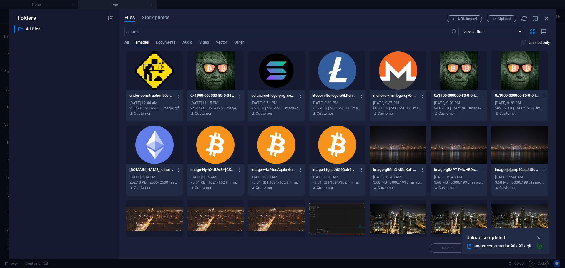
click at [130, 42] on div "All Images Documents Audio Video Vector Other" at bounding box center [323, 45] width 396 height 11
click at [128, 42] on span "All" at bounding box center [127, 43] width 4 height 8
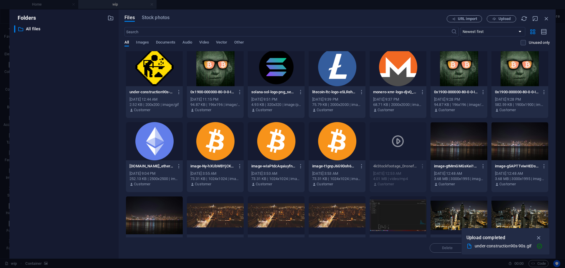
scroll to position [0, 0]
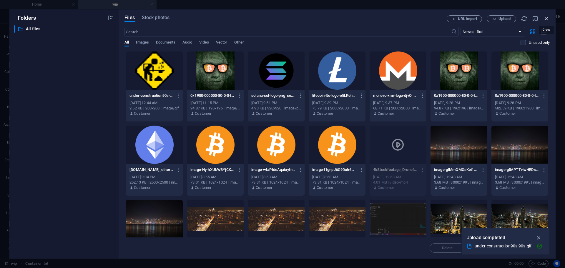
click at [550, 16] on icon "button" at bounding box center [547, 18] width 6 height 6
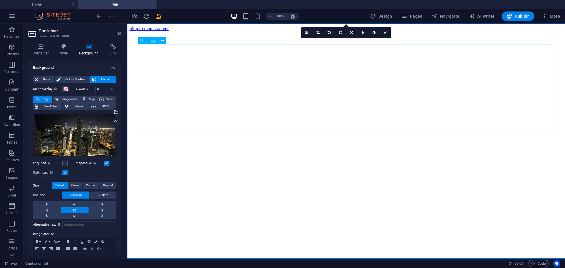
select select "px"
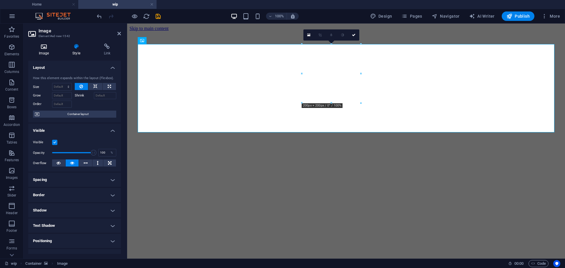
click at [37, 46] on icon at bounding box center [43, 47] width 31 height 6
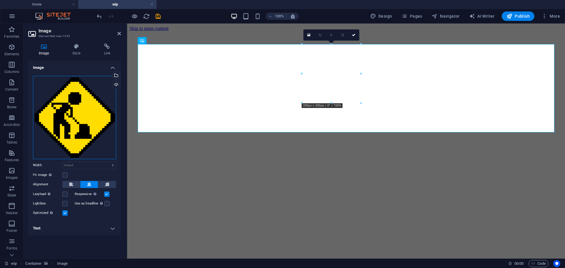
click at [79, 103] on div "Drag files here, click to choose files or select files from Files or our free s…" at bounding box center [74, 117] width 83 height 83
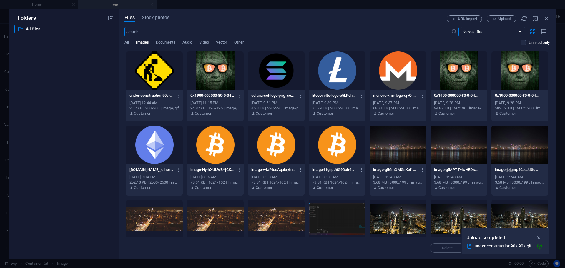
click at [79, 103] on div "​ All files All files" at bounding box center [64, 139] width 100 height 229
click at [493, 16] on button "Upload" at bounding box center [501, 18] width 29 height 7
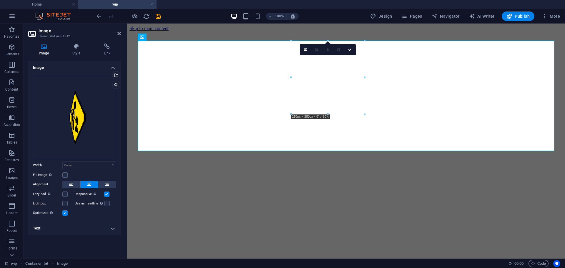
click at [182, 31] on figure at bounding box center [346, 31] width 433 height 0
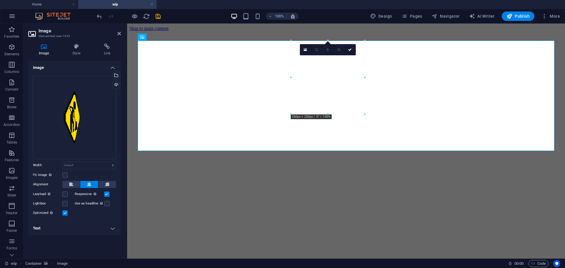
click at [254, 31] on figure at bounding box center [346, 31] width 433 height 0
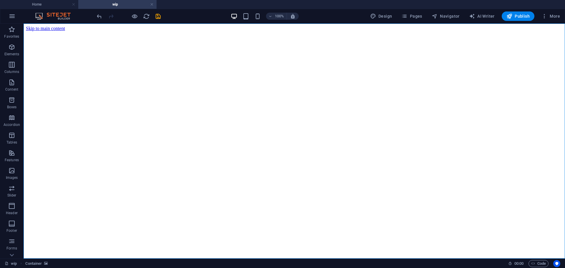
click at [161, 31] on figure at bounding box center [294, 31] width 537 height 0
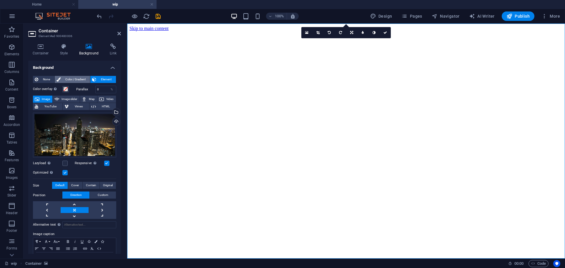
click at [67, 81] on span "Color / Gradient" at bounding box center [75, 79] width 26 height 7
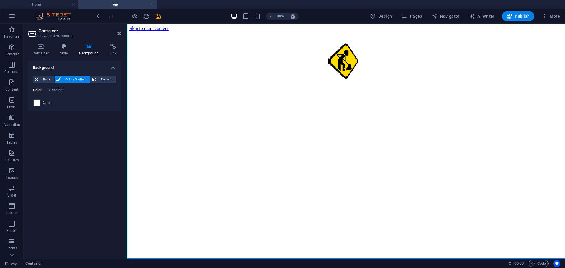
click at [40, 103] on div at bounding box center [36, 103] width 7 height 7
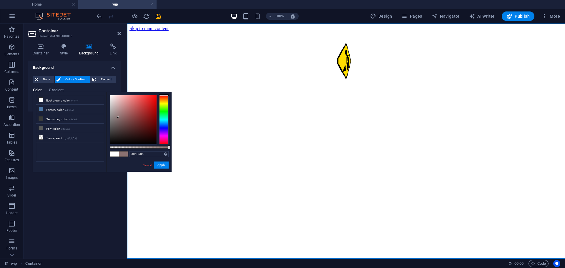
type input "#000000"
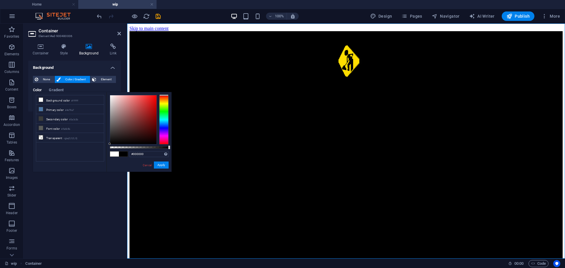
drag, startPoint x: 118, startPoint y: 117, endPoint x: 124, endPoint y: 167, distance: 49.8
click at [102, 165] on div "less Background color #ffffff Primary color #4e79a7 Secondary color #3a3c3b Fon…" at bounding box center [102, 132] width 139 height 80
click at [166, 166] on button "Apply" at bounding box center [161, 165] width 15 height 7
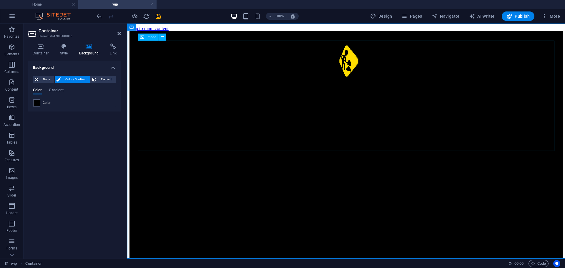
click at [355, 91] on figure at bounding box center [346, 62] width 650 height 57
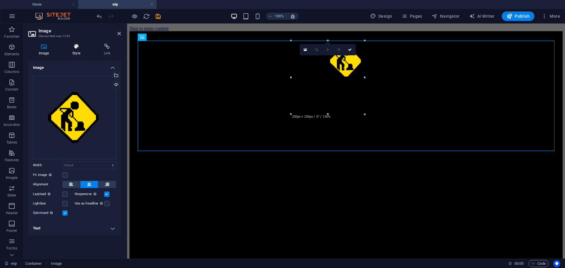
click at [78, 49] on icon at bounding box center [76, 47] width 29 height 6
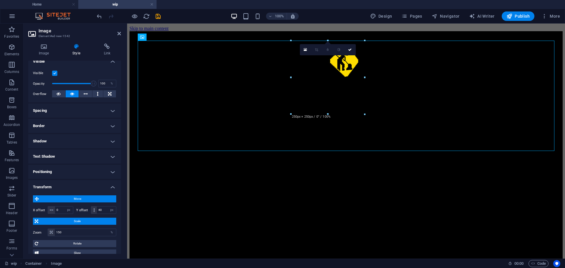
scroll to position [34, 0]
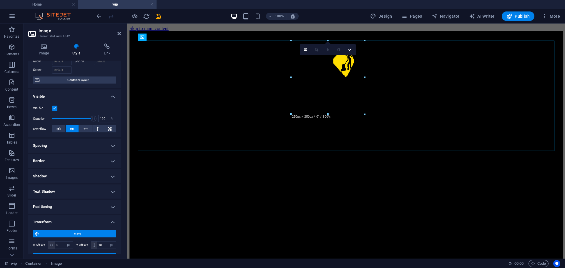
click at [58, 163] on h4 "Border" at bounding box center [74, 161] width 93 height 14
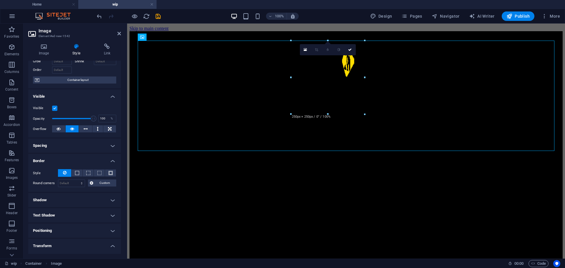
click at [60, 155] on h4 "Border" at bounding box center [74, 159] width 93 height 11
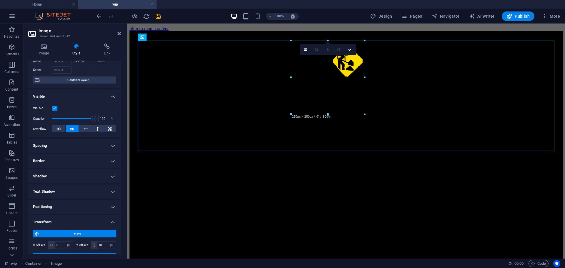
click at [62, 174] on h4 "Shadow" at bounding box center [74, 176] width 93 height 14
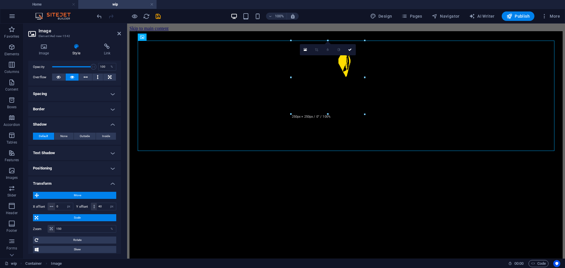
scroll to position [93, 0]
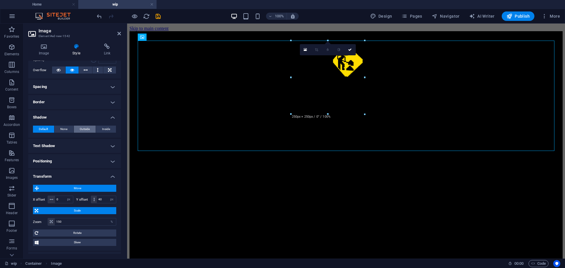
click at [84, 129] on span "Outside" at bounding box center [85, 129] width 10 height 7
type input "2"
type input "4"
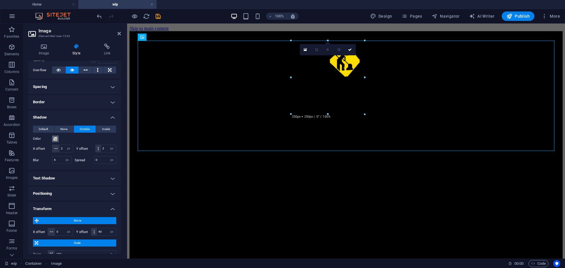
click at [55, 140] on span at bounding box center [55, 139] width 5 height 5
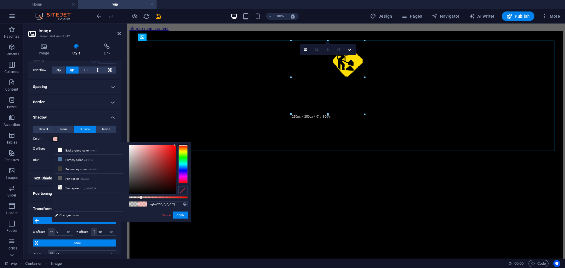
drag, startPoint x: 170, startPoint y: 159, endPoint x: 50, endPoint y: 118, distance: 126.7
click at [177, 139] on body "[DOMAIN_NAME] Home wip Favorites Elements Columns Content Boxes Accordion Table…" at bounding box center [282, 134] width 565 height 268
type input "#ff0000"
drag, startPoint x: 170, startPoint y: 198, endPoint x: 194, endPoint y: 200, distance: 23.7
click at [194, 200] on body "[DOMAIN_NAME] Home wip Favorites Elements Columns Content Boxes Accordion Table…" at bounding box center [282, 134] width 565 height 268
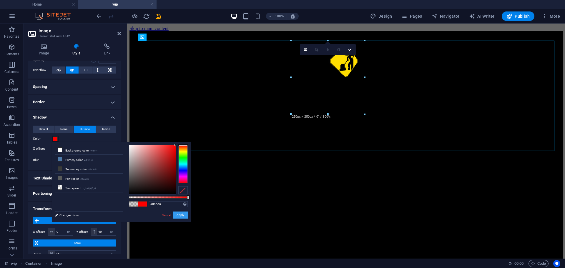
click at [183, 218] on button "Apply" at bounding box center [180, 215] width 15 height 7
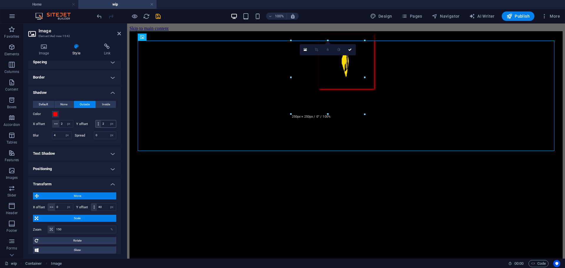
scroll to position [122, 0]
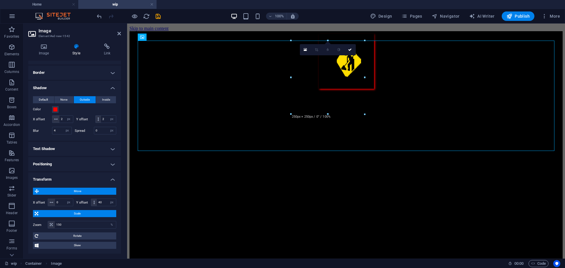
click at [66, 106] on div "Color" at bounding box center [74, 109] width 83 height 7
click at [68, 100] on button "None" at bounding box center [63, 99] width 19 height 7
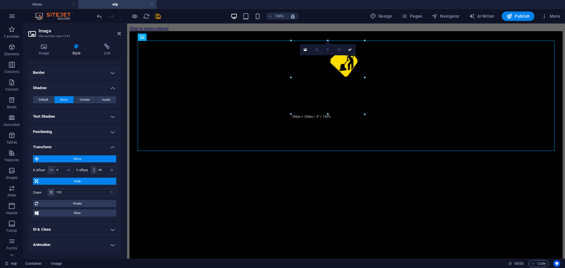
click at [68, 90] on h4 "Shadow" at bounding box center [74, 86] width 93 height 11
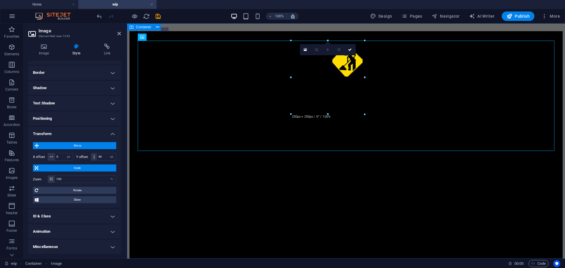
click at [206, 198] on div at bounding box center [346, 148] width 433 height 235
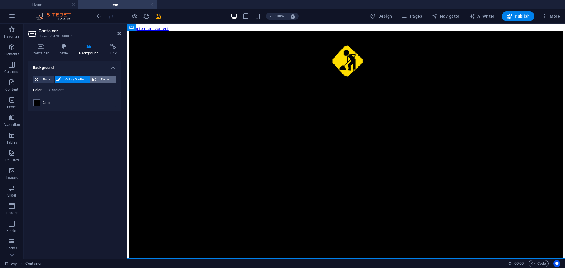
click at [98, 78] on span "Element" at bounding box center [106, 79] width 16 height 7
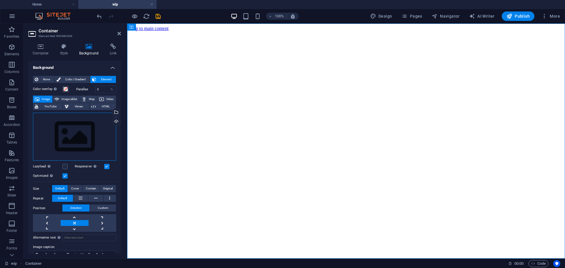
click at [79, 140] on div "Drag files here, click to choose files or select files from Files or our free s…" at bounding box center [74, 137] width 83 height 48
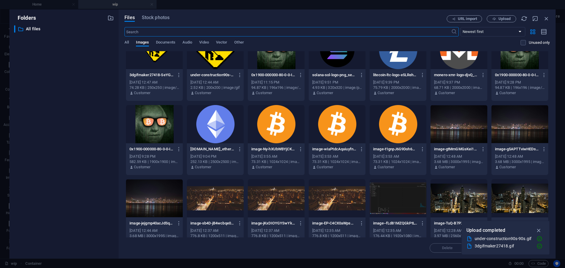
scroll to position [0, 0]
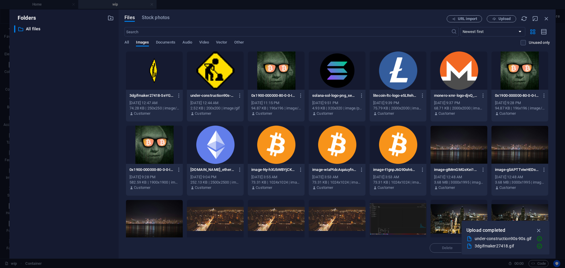
click at [271, 76] on div at bounding box center [276, 71] width 57 height 38
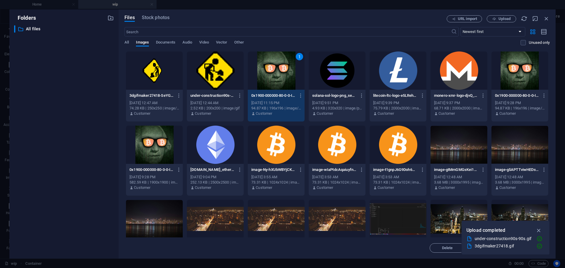
click at [271, 76] on div "1" at bounding box center [276, 71] width 57 height 38
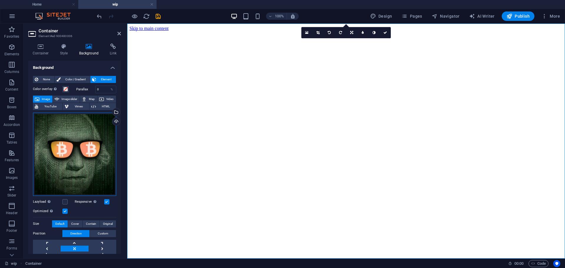
click at [96, 141] on div "Drag files here, click to choose files or select files from Files or our free s…" at bounding box center [74, 154] width 83 height 83
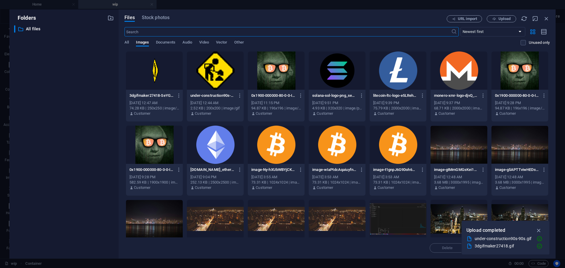
click at [96, 141] on div "​ All files All files" at bounding box center [64, 139] width 100 height 229
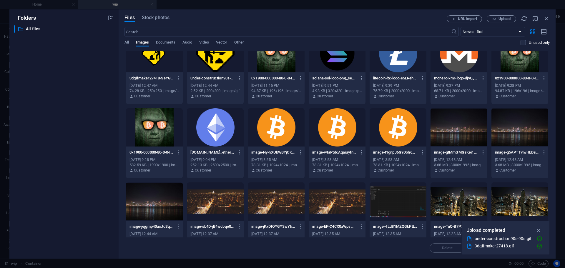
scroll to position [88, 0]
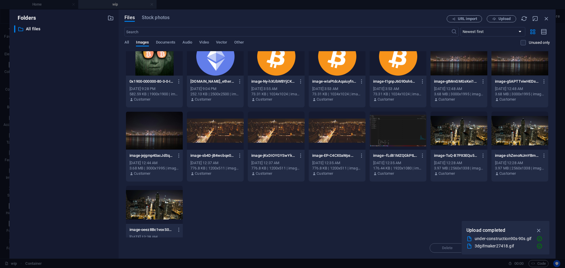
click at [221, 126] on div at bounding box center [215, 131] width 57 height 38
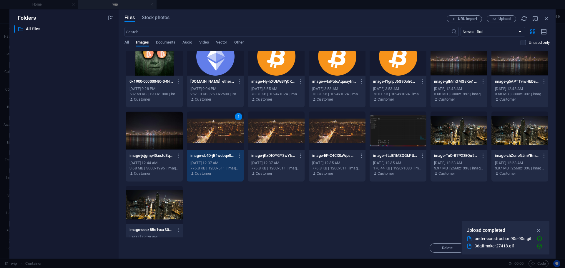
click at [221, 126] on div "1" at bounding box center [215, 131] width 57 height 38
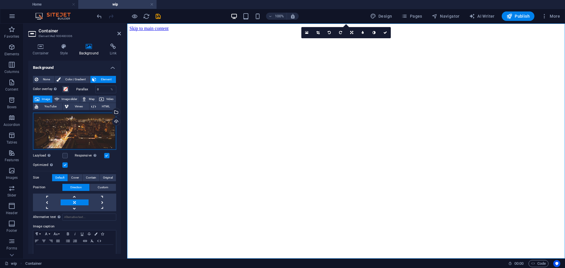
click at [74, 131] on div "Drag files here, click to choose files or select files from Files or our free s…" at bounding box center [74, 131] width 83 height 37
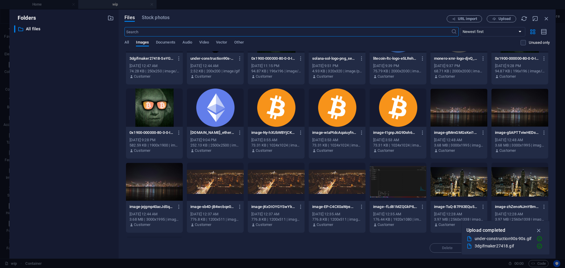
scroll to position [0, 0]
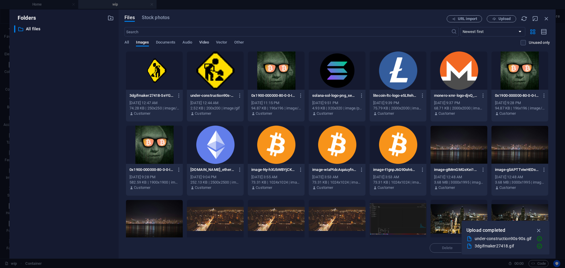
click at [204, 44] on span "Video" at bounding box center [203, 43] width 9 height 8
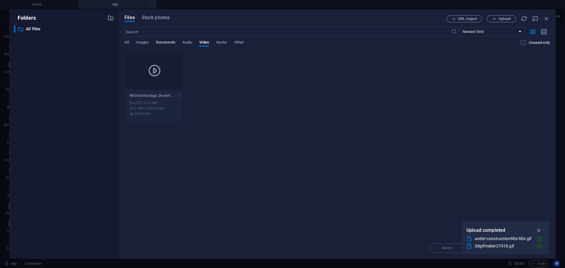
click at [156, 42] on span "Documents" at bounding box center [165, 43] width 19 height 8
click at [140, 40] on span "Images" at bounding box center [142, 43] width 13 height 8
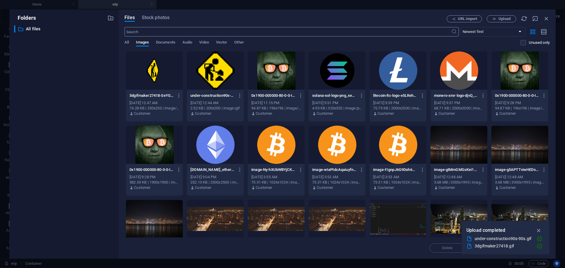
click at [220, 36] on input "text" at bounding box center [288, 31] width 327 height 9
click at [235, 40] on div "All Images Documents Audio Video Vector Other" at bounding box center [323, 45] width 396 height 11
click at [237, 41] on span "Other" at bounding box center [238, 43] width 9 height 8
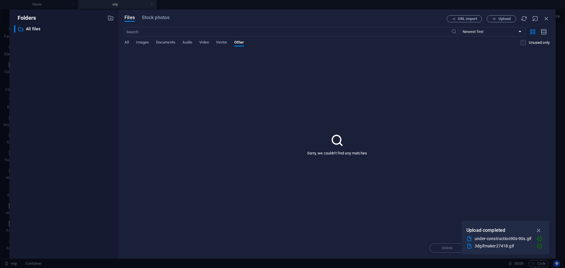
click at [153, 44] on div "All Images Documents Audio Video Vector Other" at bounding box center [323, 45] width 396 height 11
click at [141, 44] on span "Images" at bounding box center [142, 43] width 13 height 8
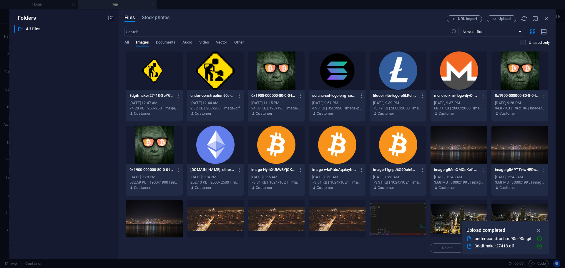
click at [124, 40] on div "Files Stock photos URL import Upload ​ Newest first Oldest first Name (A-Z) Nam…" at bounding box center [337, 133] width 437 height 249
click at [127, 41] on span "All" at bounding box center [127, 43] width 4 height 8
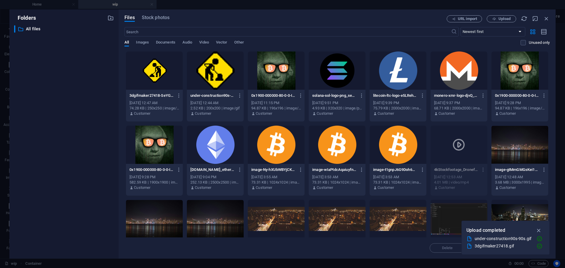
click at [130, 40] on div "All Images Documents Audio Video Vector Other" at bounding box center [323, 45] width 396 height 11
click at [542, 17] on div "URL import Upload" at bounding box center [498, 18] width 103 height 7
click at [545, 17] on icon "button" at bounding box center [547, 18] width 6 height 6
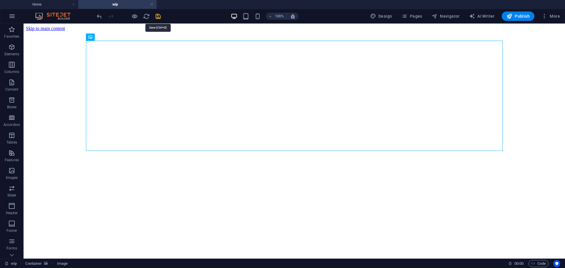
click at [157, 18] on icon "save" at bounding box center [158, 16] width 7 height 7
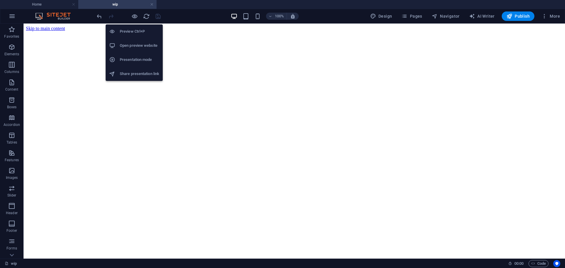
click at [137, 44] on h6 "Open preview website" at bounding box center [139, 45] width 39 height 7
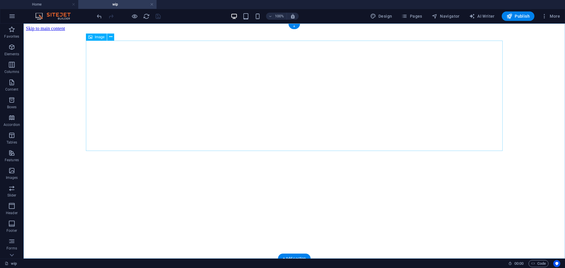
select select "px"
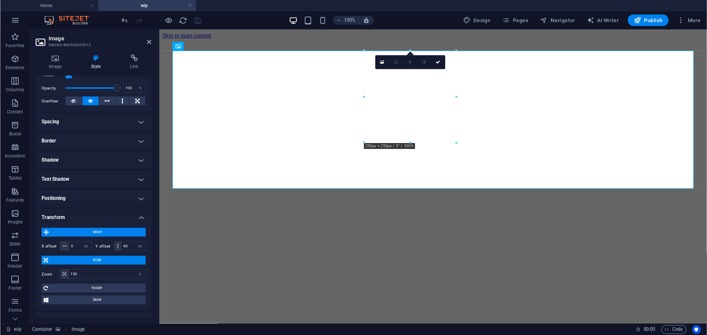
scroll to position [88, 0]
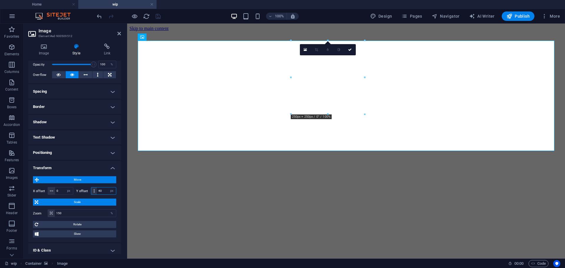
click at [105, 190] on input "40" at bounding box center [106, 191] width 19 height 7
type input "50"
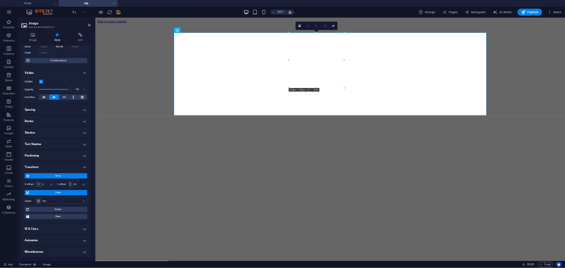
scroll to position [0, 0]
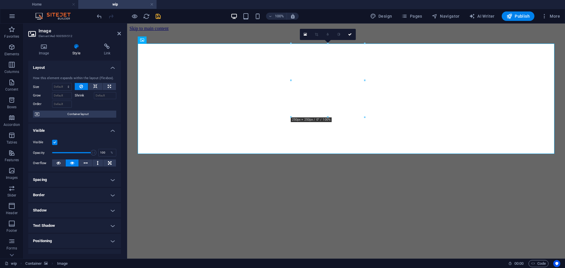
click at [295, 31] on figure at bounding box center [346, 31] width 433 height 0
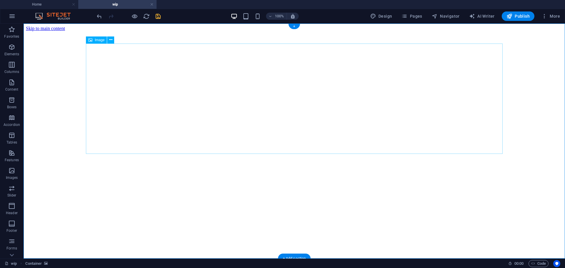
select select "px"
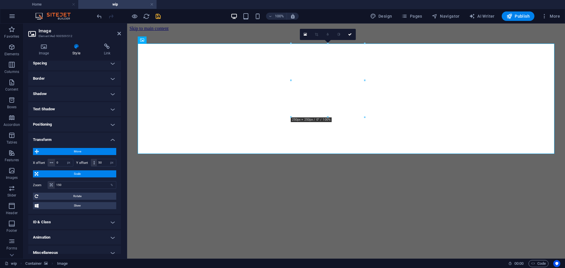
scroll to position [118, 0]
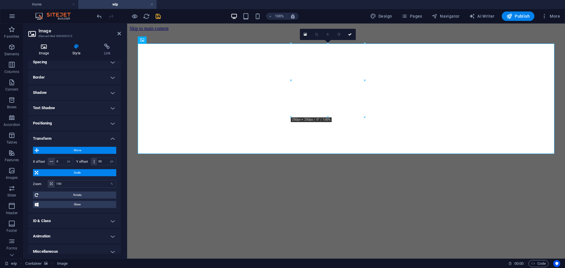
click at [43, 47] on icon at bounding box center [43, 47] width 31 height 6
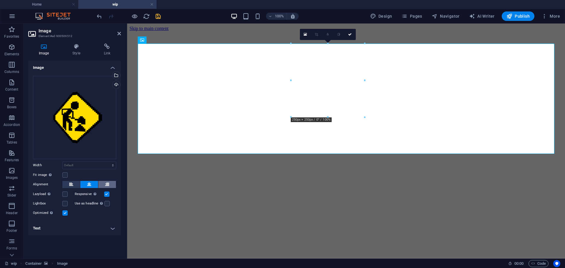
click at [110, 183] on button at bounding box center [107, 184] width 18 height 7
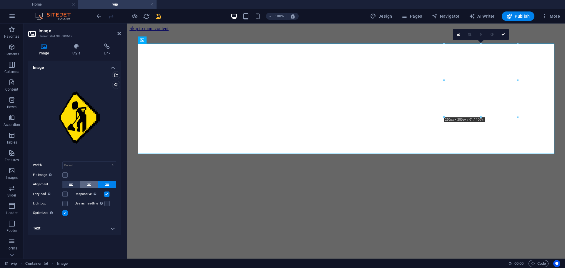
click at [83, 183] on button at bounding box center [89, 184] width 18 height 7
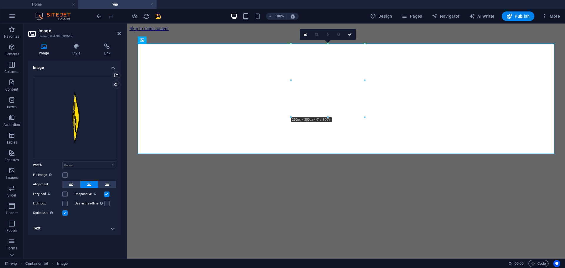
click at [75, 57] on div "Image Style Link Image Drag files here, click to choose files or select files f…" at bounding box center [74, 149] width 93 height 211
click at [76, 54] on h4 "Style" at bounding box center [77, 50] width 31 height 12
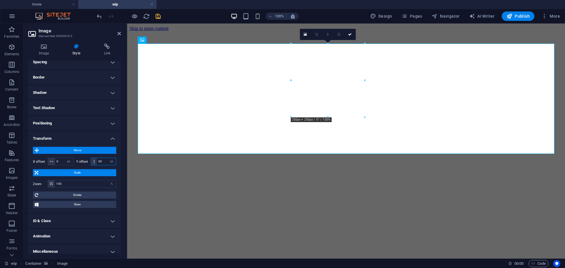
click at [98, 162] on input "50" at bounding box center [106, 161] width 19 height 7
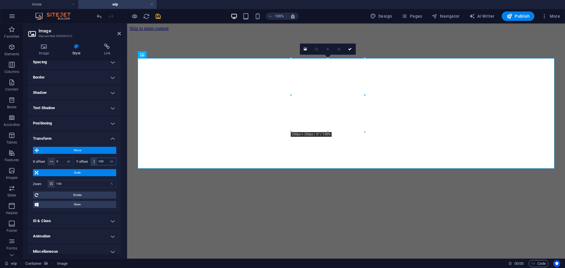
click at [99, 163] on input "100" at bounding box center [106, 161] width 19 height 7
type input "150"
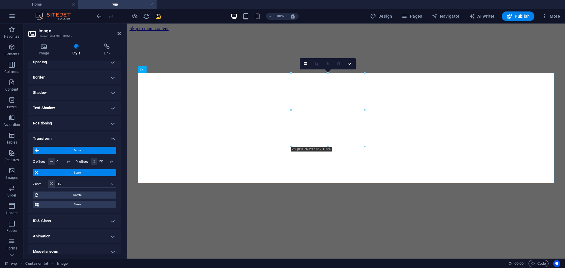
click at [320, 31] on figure at bounding box center [346, 31] width 433 height 0
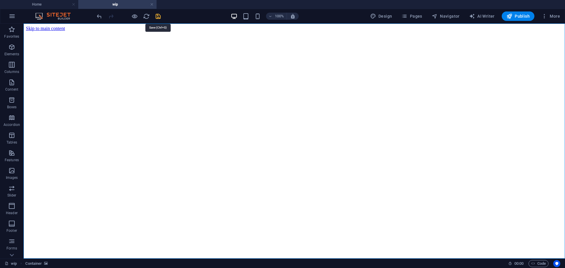
drag, startPoint x: 158, startPoint y: 15, endPoint x: 174, endPoint y: 30, distance: 22.1
click at [158, 15] on icon "save" at bounding box center [158, 16] width 7 height 7
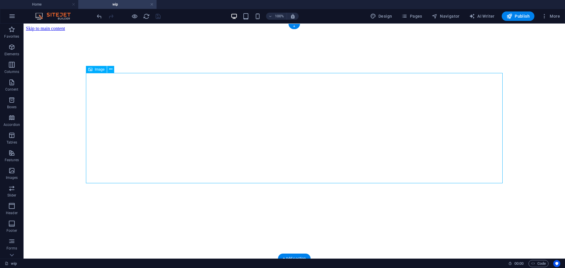
select select "px"
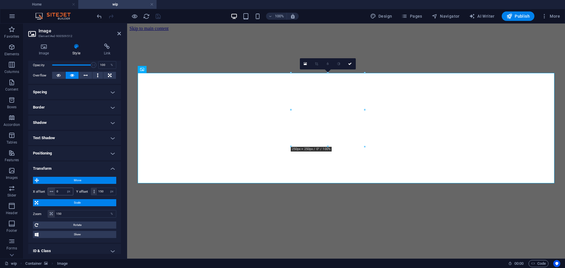
scroll to position [88, 0]
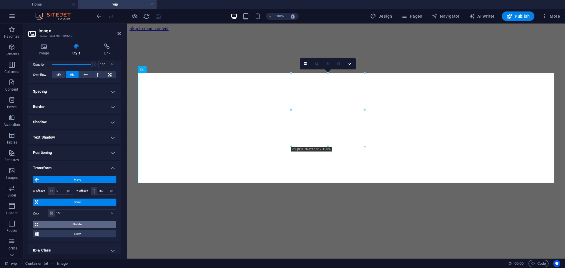
click at [64, 222] on span "Rotate" at bounding box center [77, 224] width 74 height 7
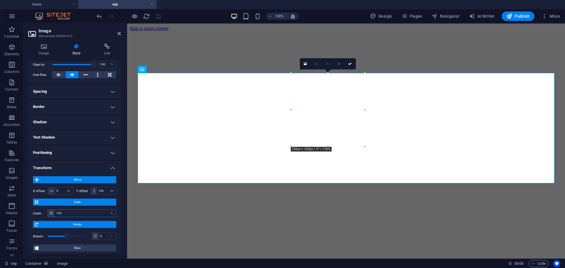
click at [66, 213] on input "150" at bounding box center [85, 213] width 61 height 7
type input "200"
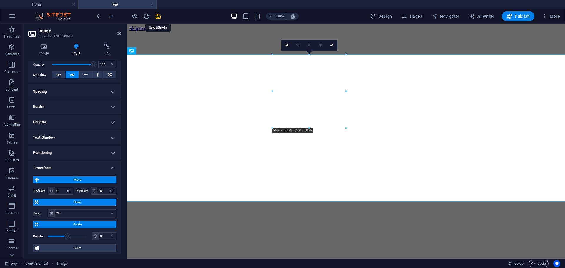
click at [158, 16] on icon "save" at bounding box center [158, 16] width 7 height 7
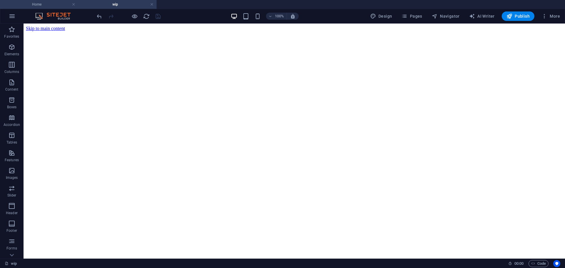
click at [49, 4] on h4 "Home" at bounding box center [39, 4] width 78 height 6
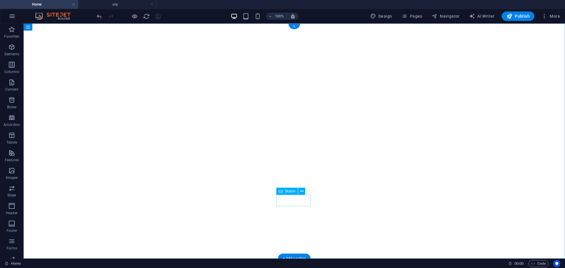
select select "1"
select select
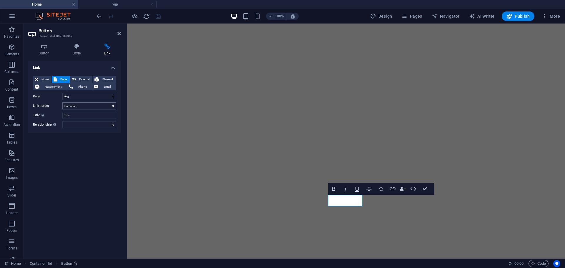
click at [79, 105] on select "New tab Same tab Overlay" at bounding box center [89, 105] width 54 height 7
click at [73, 101] on div "None Page External Element Next element Phone Email Page Home wip Element URL P…" at bounding box center [74, 102] width 83 height 52
click at [73, 113] on input "Title Additional link description, should not be the same as the link text. The…" at bounding box center [89, 115] width 54 height 7
click at [70, 98] on select "Home wip" at bounding box center [89, 96] width 54 height 7
click at [62, 93] on select "Home wip" at bounding box center [89, 96] width 54 height 7
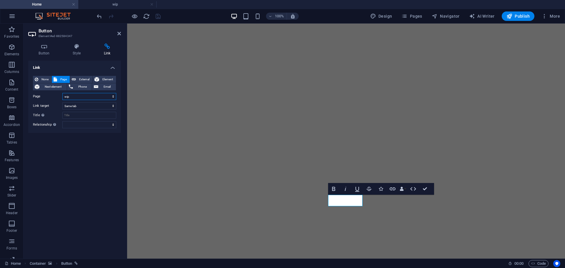
click at [85, 97] on select "Home wip" at bounding box center [89, 96] width 54 height 7
click at [62, 93] on select "Home wip" at bounding box center [89, 96] width 54 height 7
click at [82, 95] on select "Home wip" at bounding box center [89, 96] width 54 height 7
select select "1"
click at [62, 93] on select "Home wip" at bounding box center [89, 96] width 54 height 7
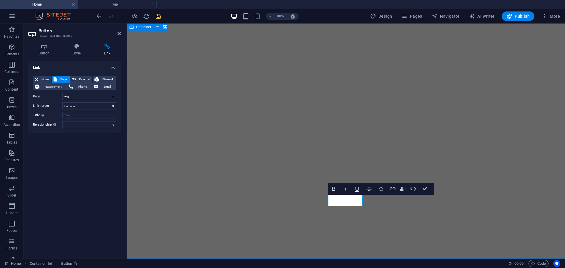
click at [156, 18] on icon "save" at bounding box center [158, 16] width 7 height 7
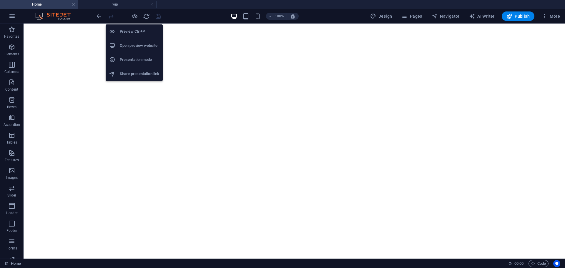
click at [137, 45] on h6 "Open preview website" at bounding box center [139, 45] width 39 height 7
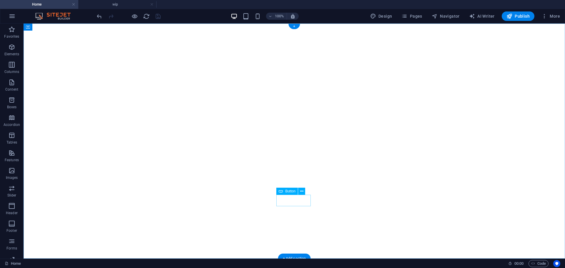
select select "1"
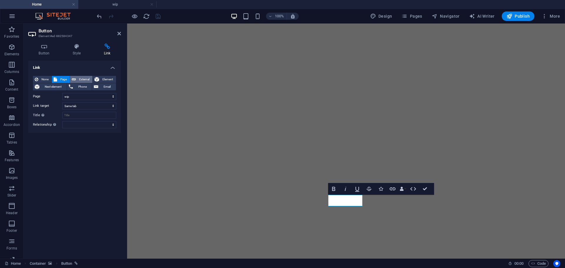
click at [78, 79] on span "External" at bounding box center [84, 79] width 13 height 7
select select "blank"
type input "[DOMAIN_NAME][URL]"
click at [83, 104] on select "New tab Same tab Overlay" at bounding box center [89, 105] width 54 height 7
select select
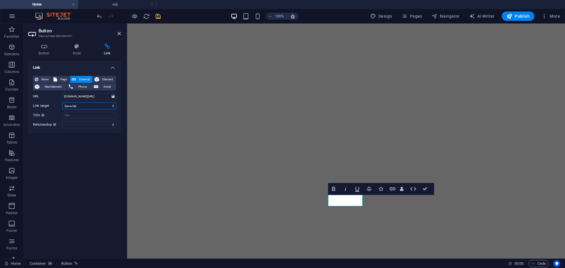
click at [62, 102] on select "New tab Same tab Overlay" at bounding box center [89, 105] width 54 height 7
click at [89, 124] on select "alternate author bookmark external help license next nofollow noreferrer noopen…" at bounding box center [89, 124] width 54 height 7
click at [44, 150] on div "Link None Page External Element Next element Phone Email Page Home wip Element …" at bounding box center [74, 157] width 93 height 193
click at [264, 106] on figure at bounding box center [346, 141] width 438 height 235
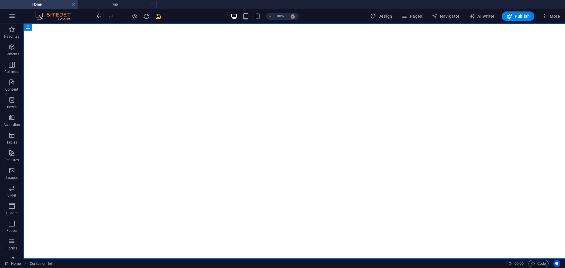
click at [161, 19] on icon "save" at bounding box center [158, 16] width 7 height 7
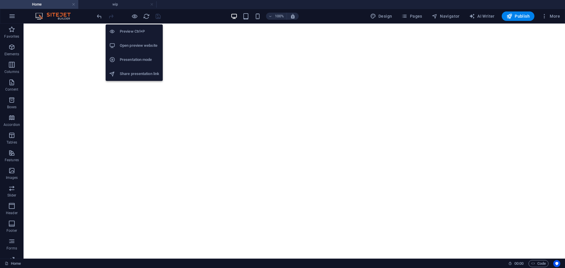
click at [138, 41] on li "Open preview website" at bounding box center [134, 46] width 57 height 14
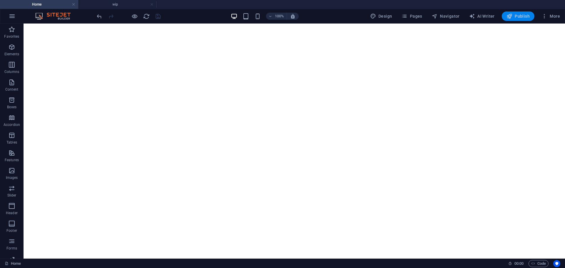
click at [517, 16] on span "Publish" at bounding box center [518, 16] width 23 height 6
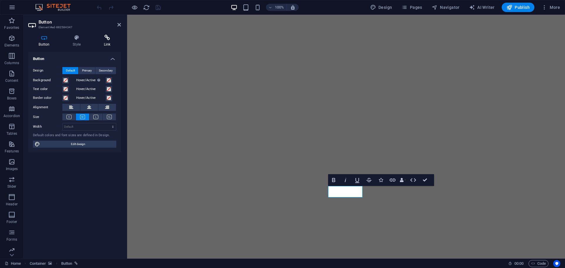
click at [105, 38] on icon at bounding box center [107, 38] width 28 height 6
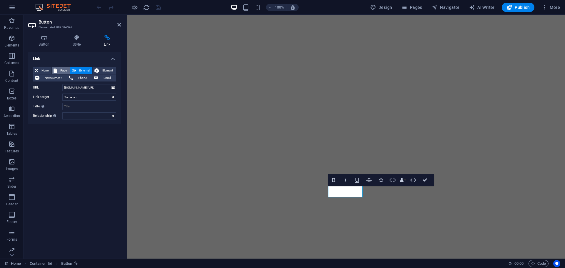
click at [62, 71] on span "Page" at bounding box center [63, 70] width 9 height 7
click at [82, 87] on select "Home wip" at bounding box center [89, 87] width 54 height 7
select select "1"
click at [62, 84] on select "Home wip" at bounding box center [89, 87] width 54 height 7
click at [155, 9] on icon "save" at bounding box center [158, 7] width 7 height 7
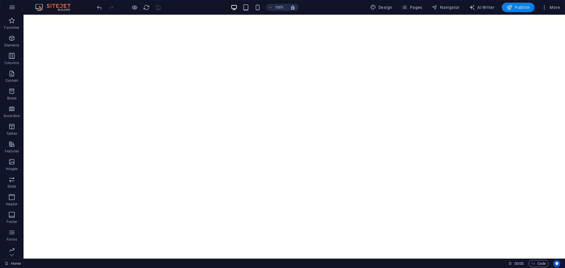
click at [527, 7] on span "Publish" at bounding box center [518, 7] width 23 height 6
click at [546, 6] on icon "button" at bounding box center [545, 7] width 6 height 6
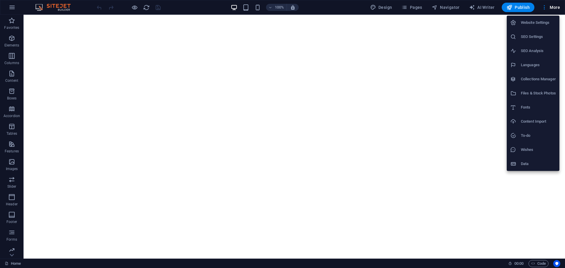
click at [412, 6] on div at bounding box center [282, 134] width 565 height 268
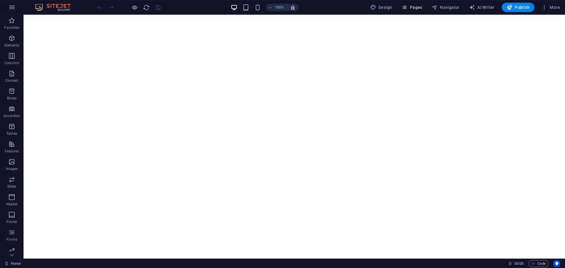
click at [414, 7] on span "Pages" at bounding box center [412, 7] width 21 height 6
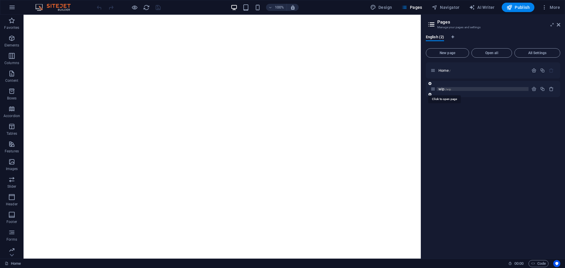
click at [447, 89] on span "/wip" at bounding box center [448, 89] width 6 height 3
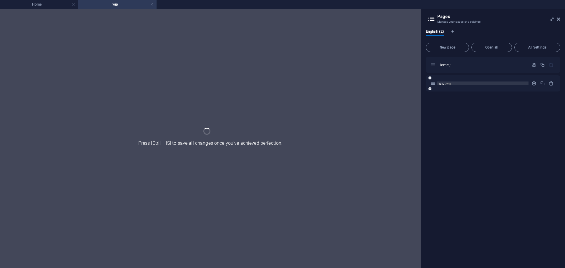
click at [447, 89] on div "wip /wip" at bounding box center [493, 83] width 135 height 16
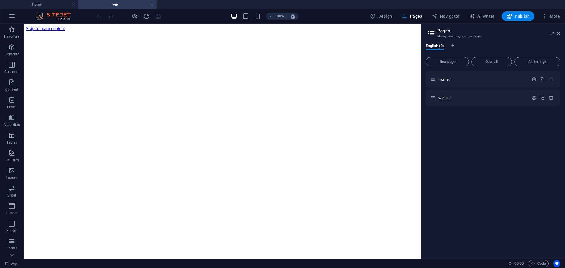
click at [562, 32] on aside "Pages Manage your pages and settings English (2) New page Open all All Settings…" at bounding box center [493, 141] width 144 height 235
click at [558, 33] on icon at bounding box center [559, 33] width 4 height 5
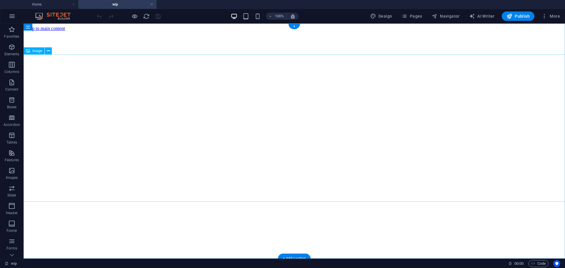
select select "px"
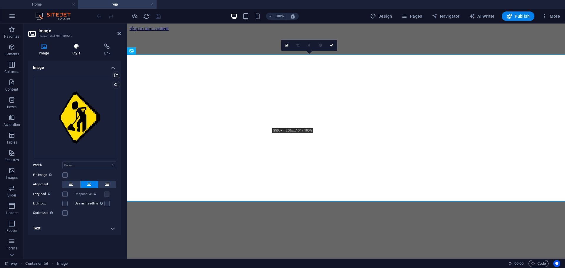
click at [84, 52] on h4 "Style" at bounding box center [77, 50] width 31 height 12
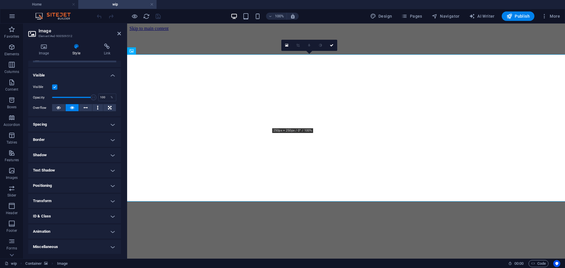
click at [64, 198] on h4 "Transform" at bounding box center [74, 201] width 93 height 14
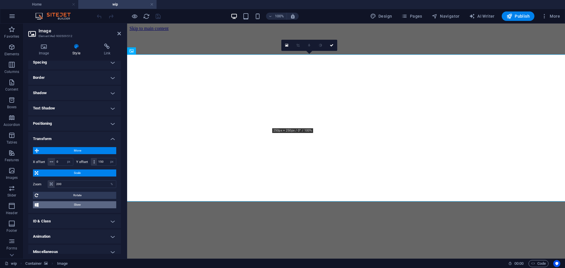
scroll to position [122, 0]
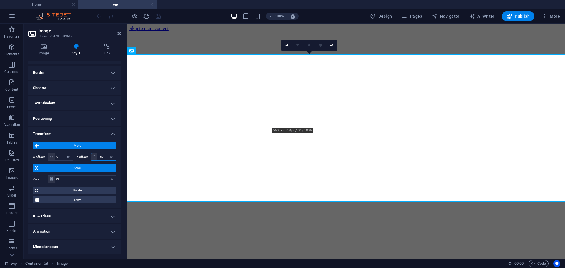
click at [103, 156] on input "150" at bounding box center [106, 156] width 19 height 7
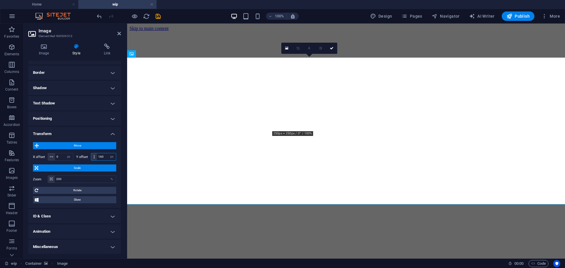
click at [101, 155] on input "160" at bounding box center [106, 156] width 19 height 7
type input "170"
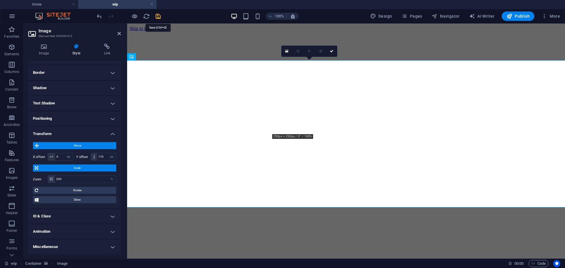
click at [155, 16] on icon "save" at bounding box center [158, 16] width 7 height 7
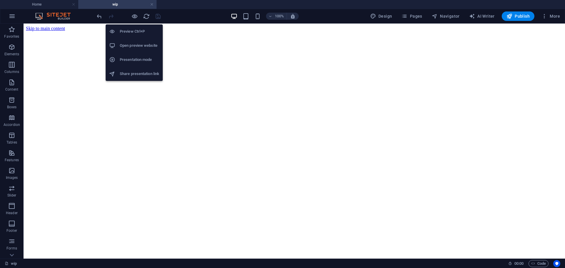
click at [139, 45] on h6 "Open preview website" at bounding box center [139, 45] width 39 height 7
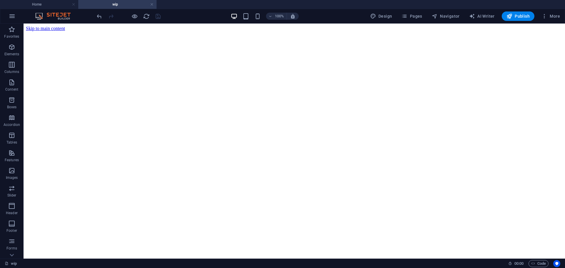
click at [128, 5] on h4 "wip" at bounding box center [117, 4] width 78 height 6
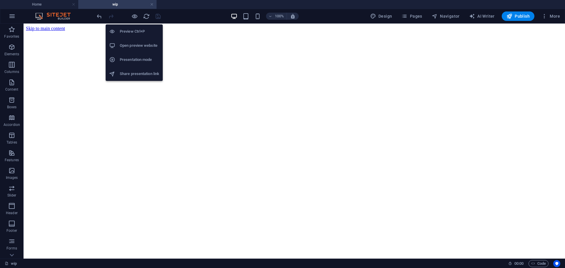
click at [136, 31] on h6 "Preview Ctrl+P" at bounding box center [139, 31] width 39 height 7
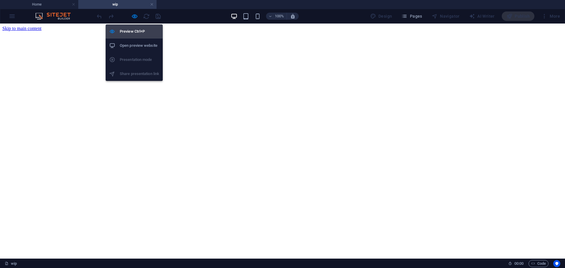
click at [135, 31] on h6 "Preview Ctrl+P" at bounding box center [139, 31] width 39 height 7
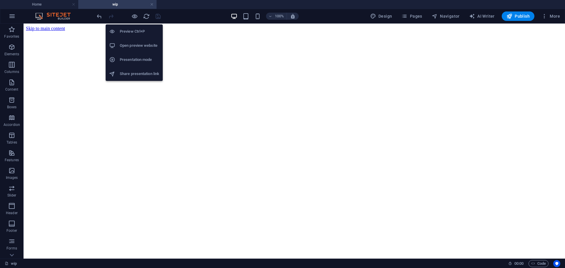
click at [135, 42] on h6 "Open preview website" at bounding box center [139, 45] width 39 height 7
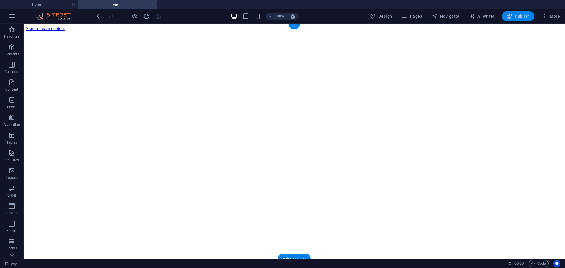
click at [518, 18] on span "Publish" at bounding box center [518, 16] width 23 height 6
